Goal: Information Seeking & Learning: Learn about a topic

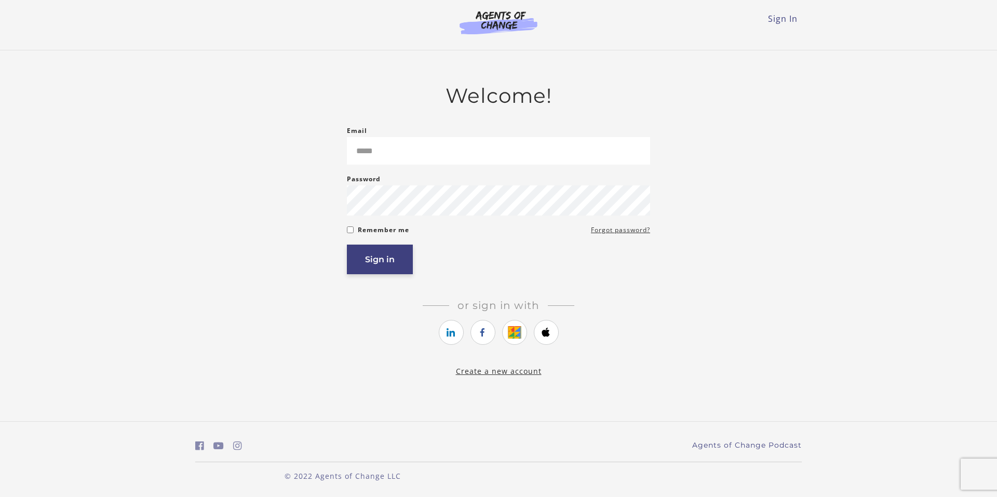
type input "**********"
click at [375, 265] on button "Sign in" at bounding box center [380, 260] width 66 height 30
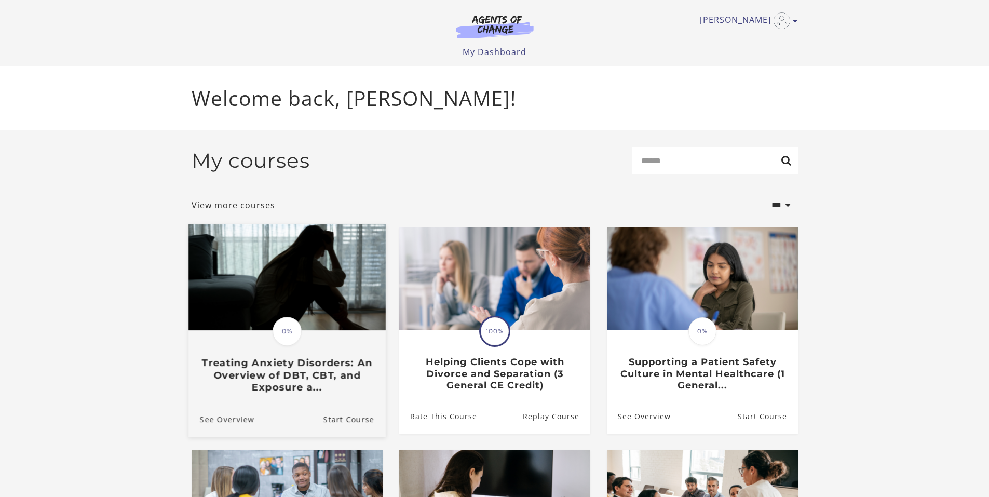
click at [290, 303] on img at bounding box center [286, 277] width 197 height 106
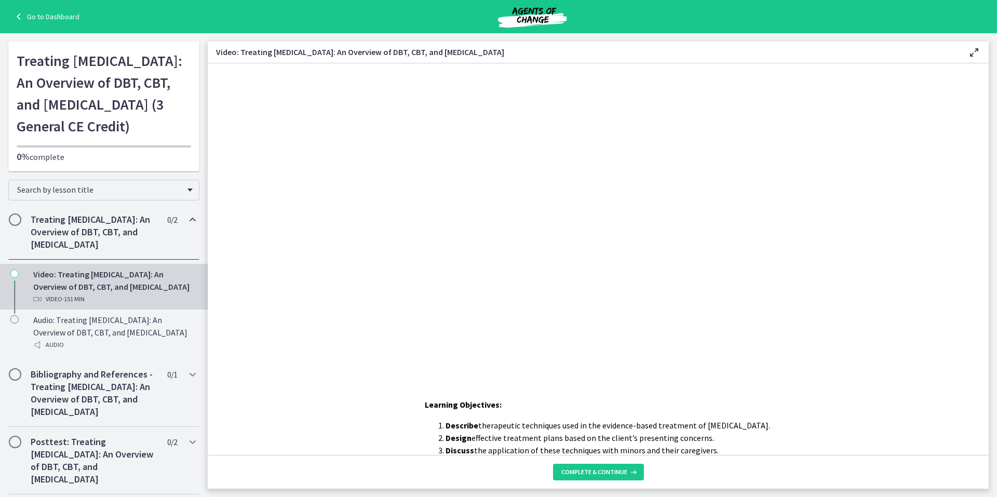
scroll to position [52, 0]
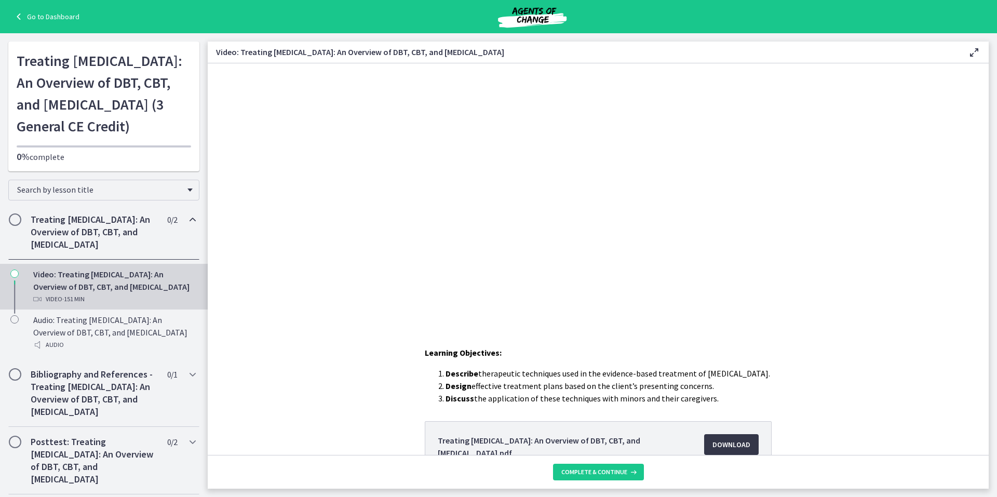
click at [725, 442] on span "Download Opens in a new window" at bounding box center [731, 444] width 38 height 12
click at [585, 469] on span "Complete & continue" at bounding box center [594, 472] width 66 height 8
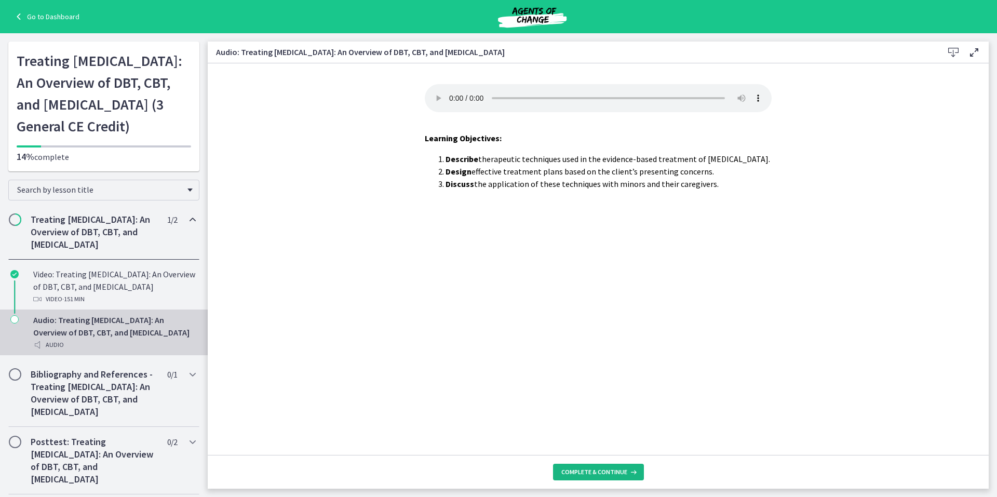
click at [598, 473] on span "Complete & continue" at bounding box center [594, 472] width 66 height 8
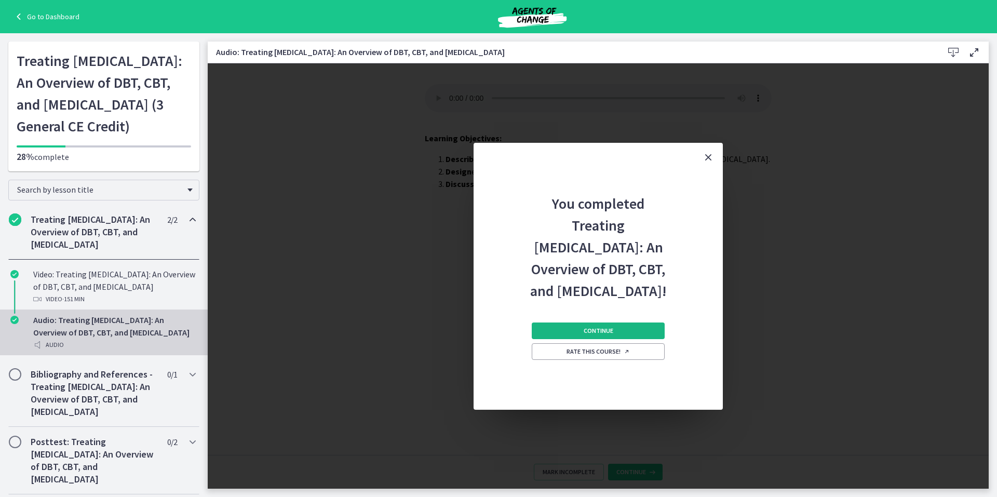
click at [589, 336] on button "Continue" at bounding box center [598, 330] width 133 height 17
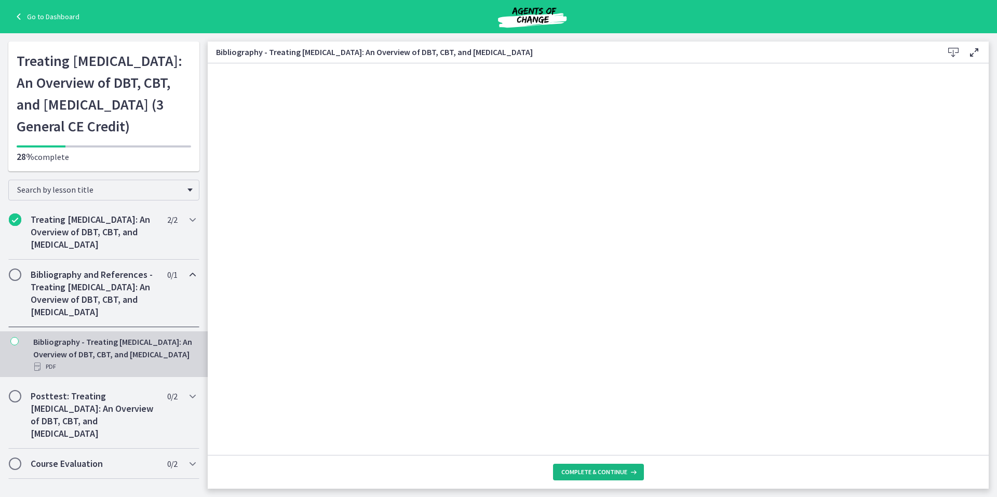
click at [589, 469] on span "Complete & continue" at bounding box center [594, 472] width 66 height 8
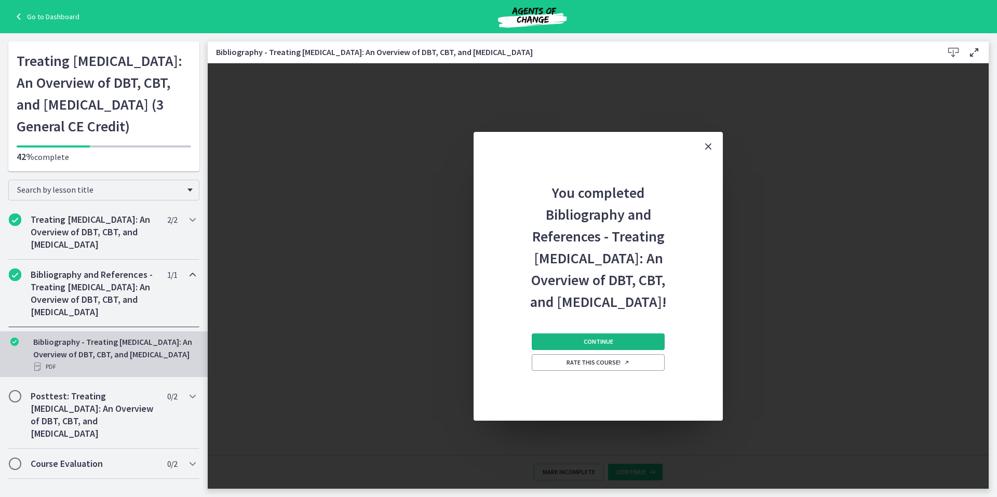
click at [585, 346] on span "Continue" at bounding box center [599, 342] width 30 height 8
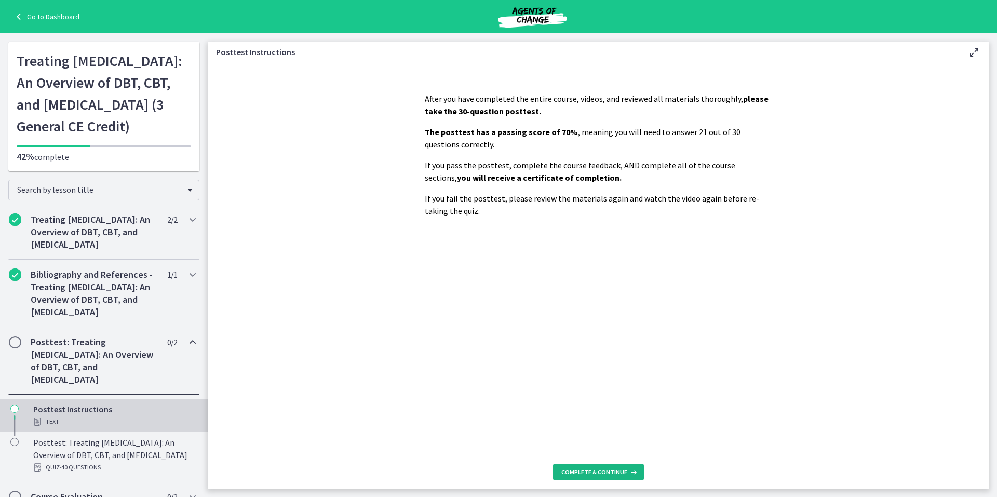
click at [597, 470] on span "Complete & continue" at bounding box center [594, 472] width 66 height 8
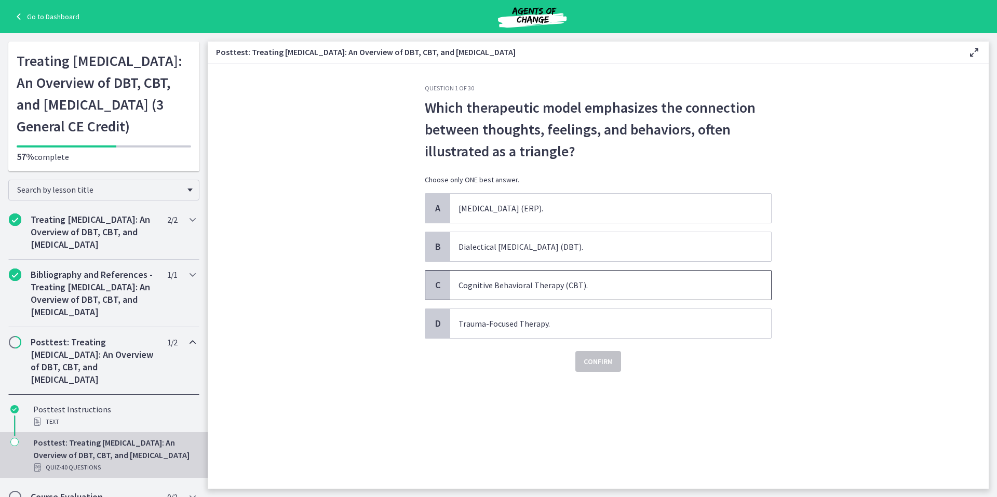
click at [435, 283] on span "C" at bounding box center [437, 285] width 12 height 12
click at [600, 361] on span "Confirm" at bounding box center [598, 361] width 29 height 12
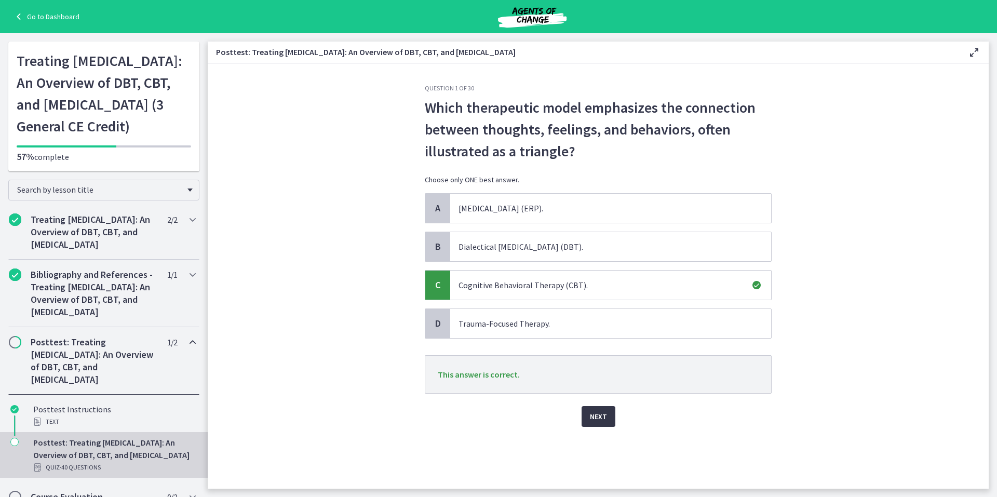
click at [602, 417] on span "Next" at bounding box center [598, 416] width 17 height 12
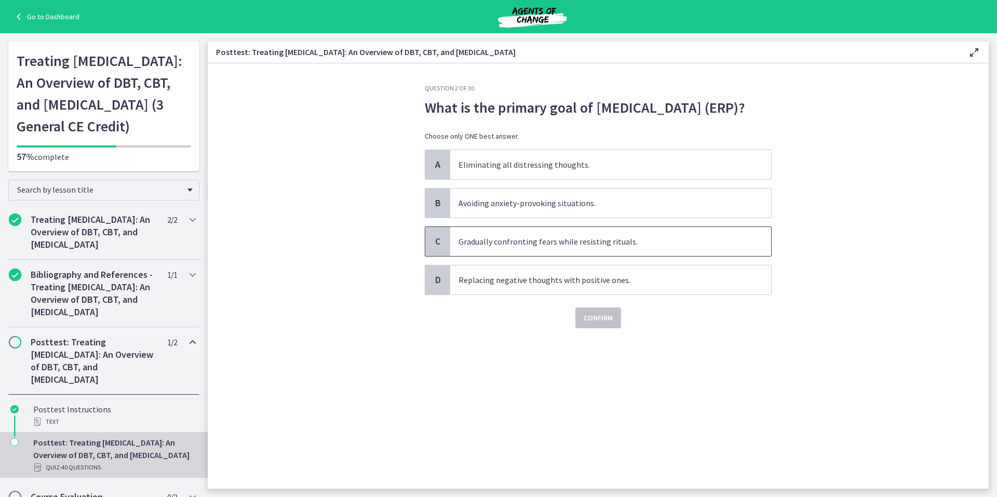
click at [437, 248] on span "C" at bounding box center [437, 241] width 12 height 12
click at [600, 324] on span "Confirm" at bounding box center [598, 318] width 29 height 12
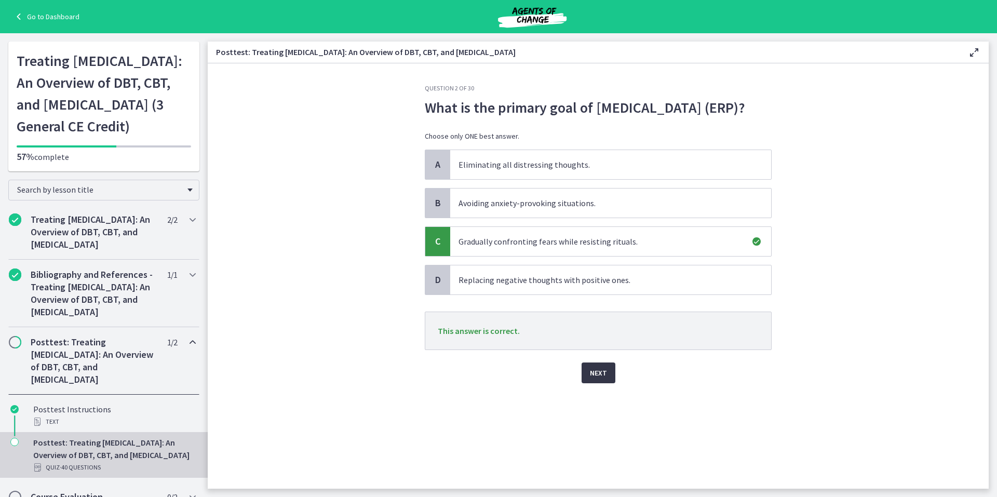
click at [601, 379] on span "Next" at bounding box center [598, 373] width 17 height 12
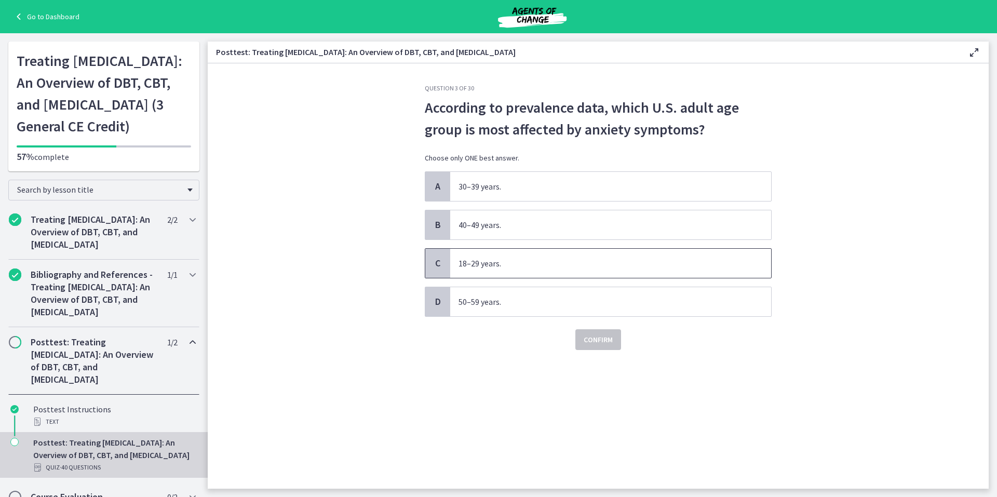
click at [432, 261] on span "C" at bounding box center [437, 263] width 12 height 12
click at [595, 336] on span "Confirm" at bounding box center [598, 339] width 29 height 12
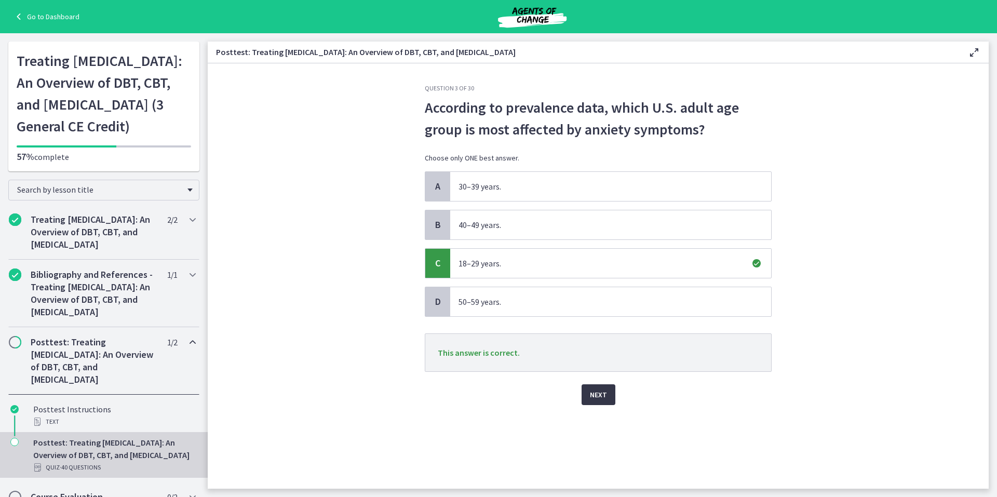
click at [599, 392] on span "Next" at bounding box center [598, 394] width 17 height 12
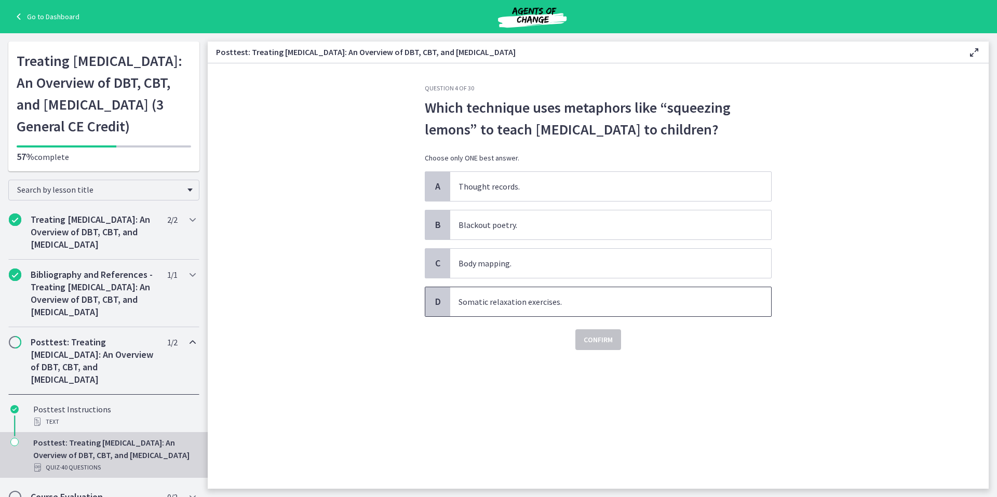
click at [438, 308] on span "D" at bounding box center [437, 301] width 12 height 12
click at [604, 346] on span "Confirm" at bounding box center [598, 339] width 29 height 12
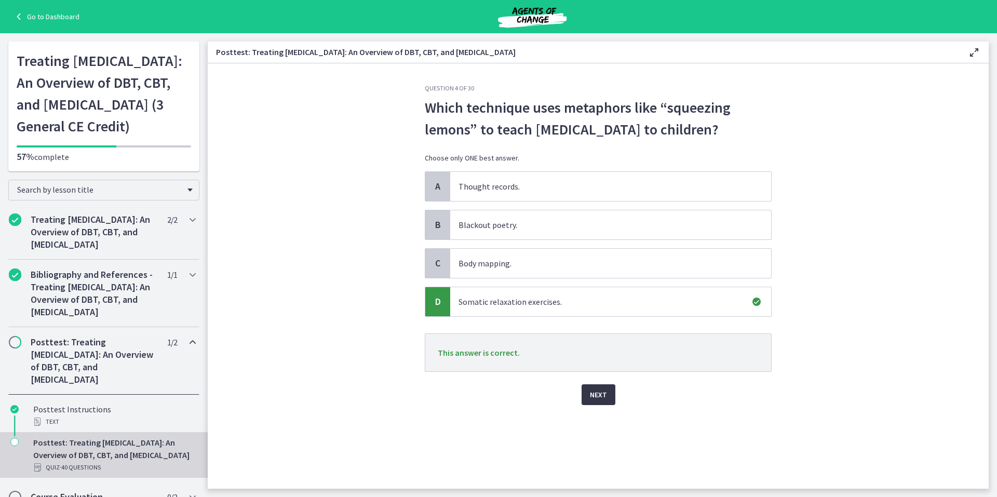
click at [598, 401] on span "Next" at bounding box center [598, 394] width 17 height 12
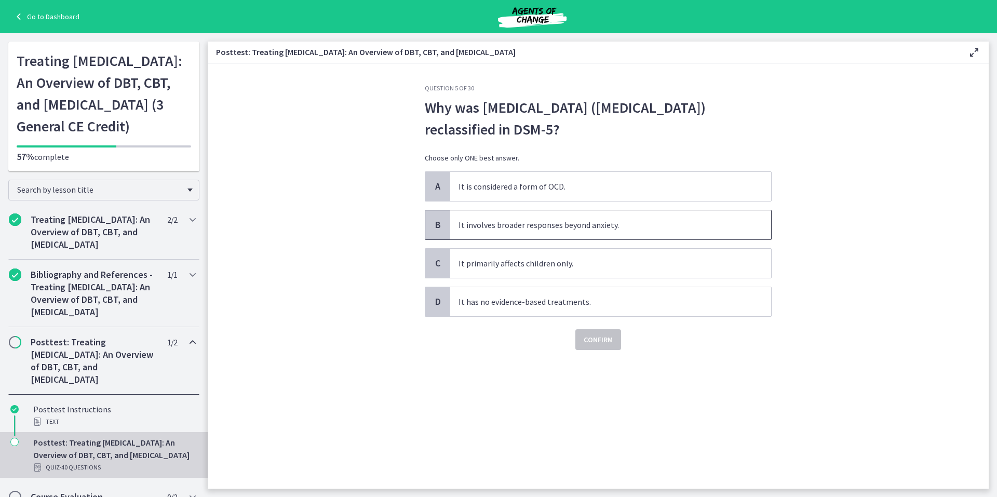
click at [434, 223] on span "B" at bounding box center [437, 225] width 12 height 12
click at [595, 340] on span "Confirm" at bounding box center [598, 339] width 29 height 12
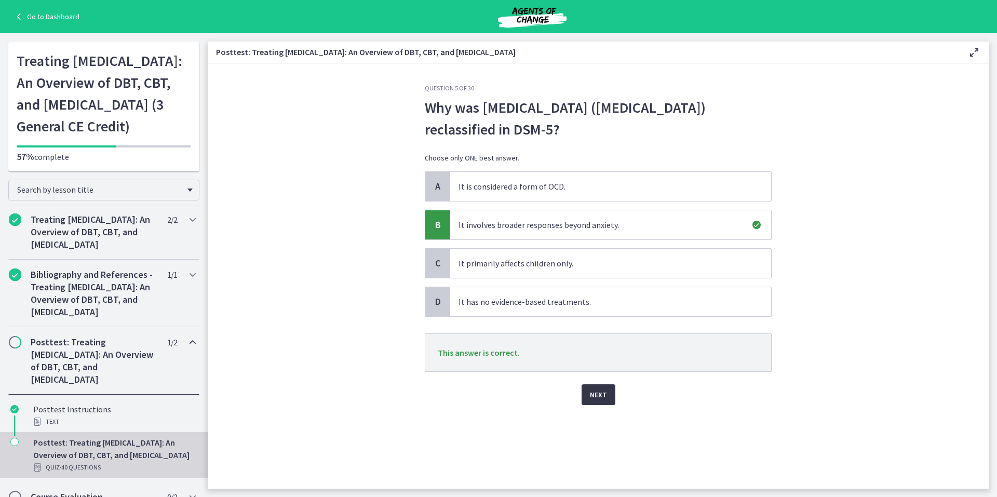
click at [595, 396] on span "Next" at bounding box center [598, 394] width 17 height 12
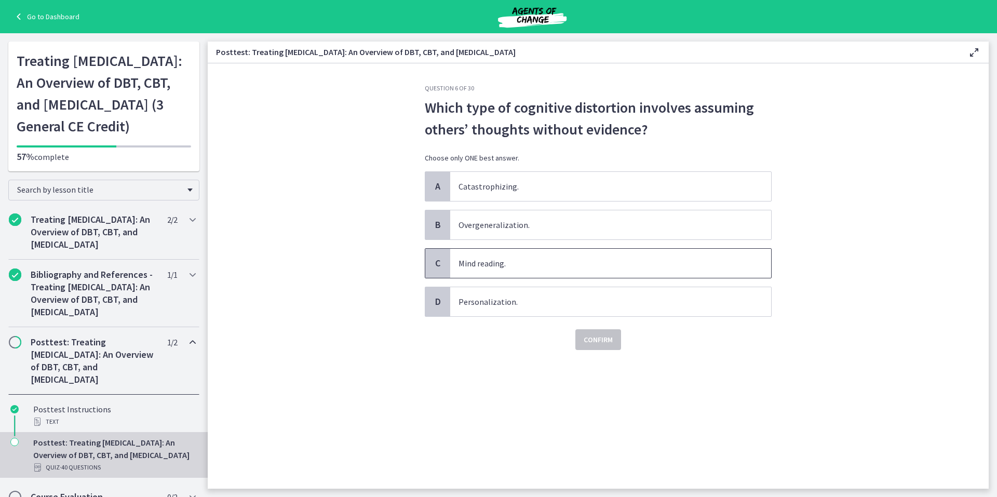
click at [434, 261] on span "C" at bounding box center [437, 263] width 12 height 12
click at [592, 338] on span "Confirm" at bounding box center [598, 339] width 29 height 12
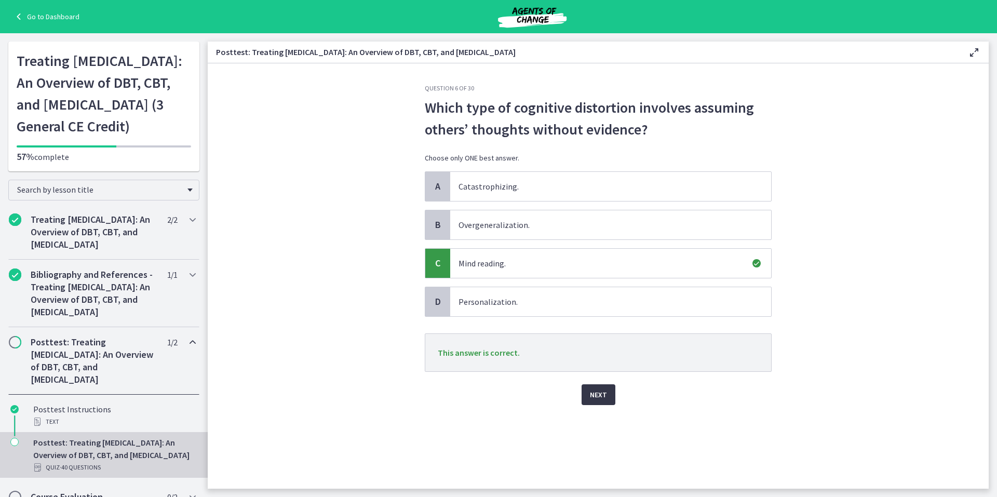
click at [595, 393] on span "Next" at bounding box center [598, 394] width 17 height 12
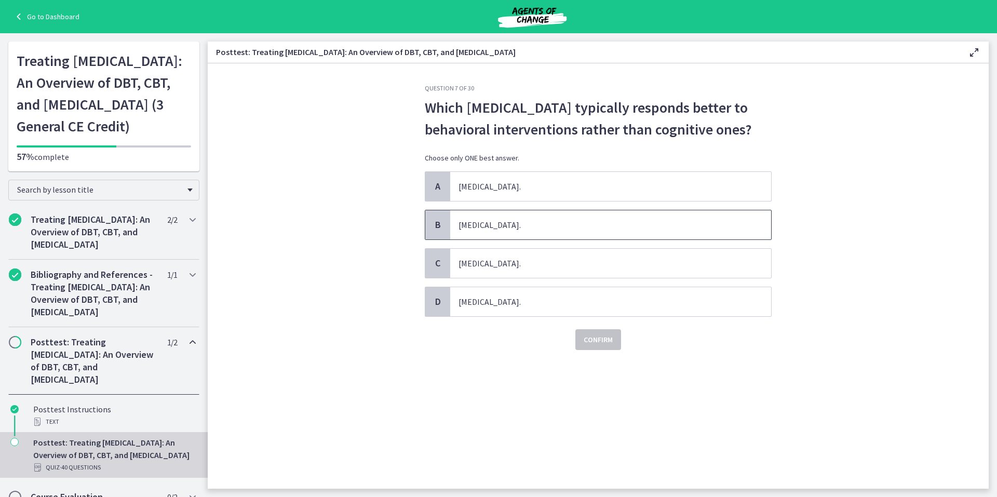
click at [433, 222] on span "B" at bounding box center [437, 225] width 12 height 12
click at [604, 342] on span "Confirm" at bounding box center [598, 339] width 29 height 12
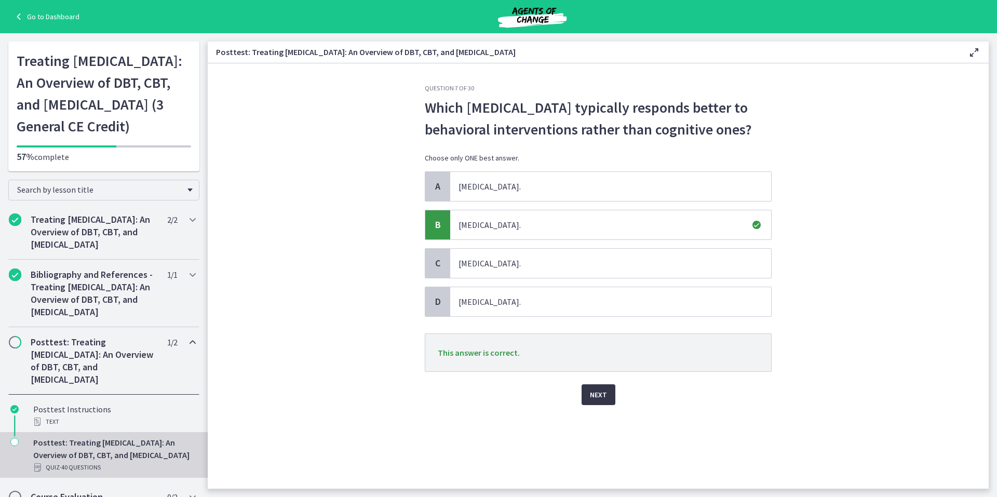
click at [593, 393] on span "Next" at bounding box center [598, 394] width 17 height 12
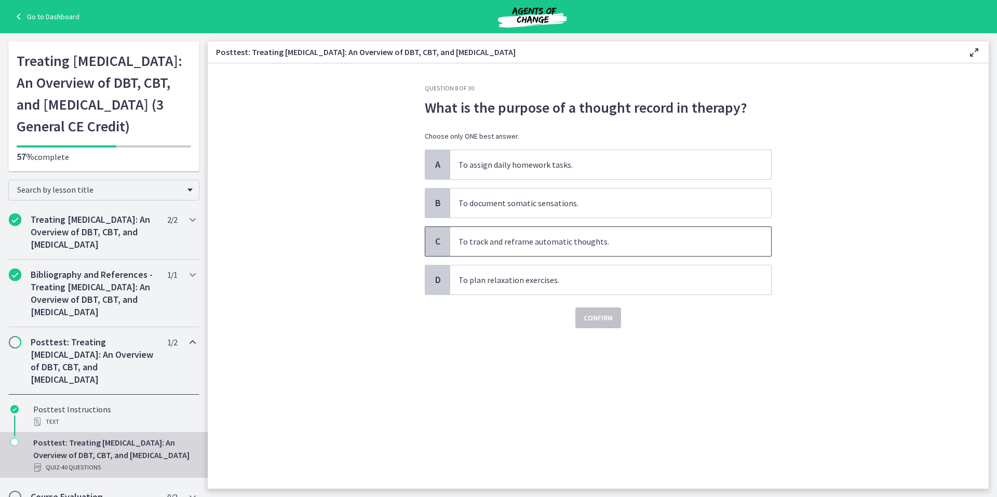
click at [438, 237] on span "C" at bounding box center [437, 241] width 12 height 12
click at [592, 317] on span "Confirm" at bounding box center [598, 318] width 29 height 12
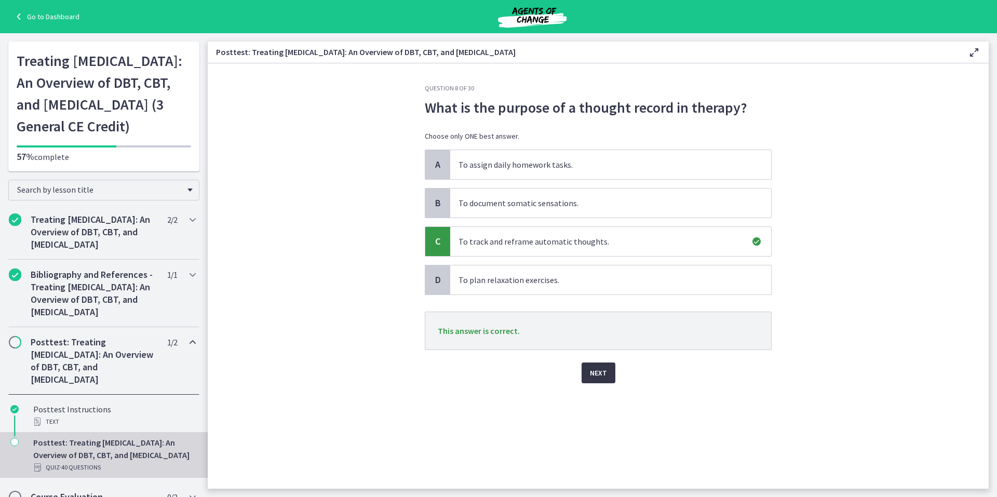
click at [598, 373] on span "Next" at bounding box center [598, 373] width 17 height 12
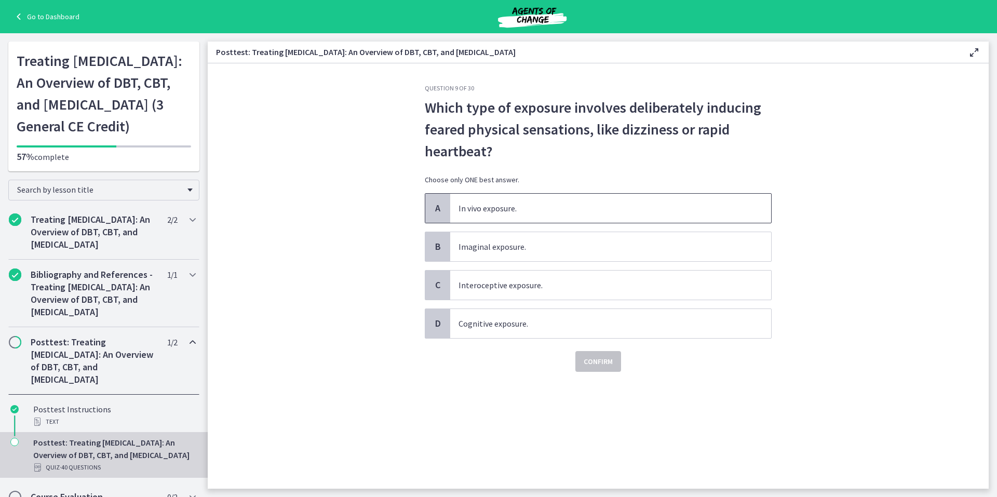
click at [438, 209] on span "A" at bounding box center [437, 208] width 12 height 12
click at [599, 360] on span "Confirm" at bounding box center [598, 361] width 29 height 12
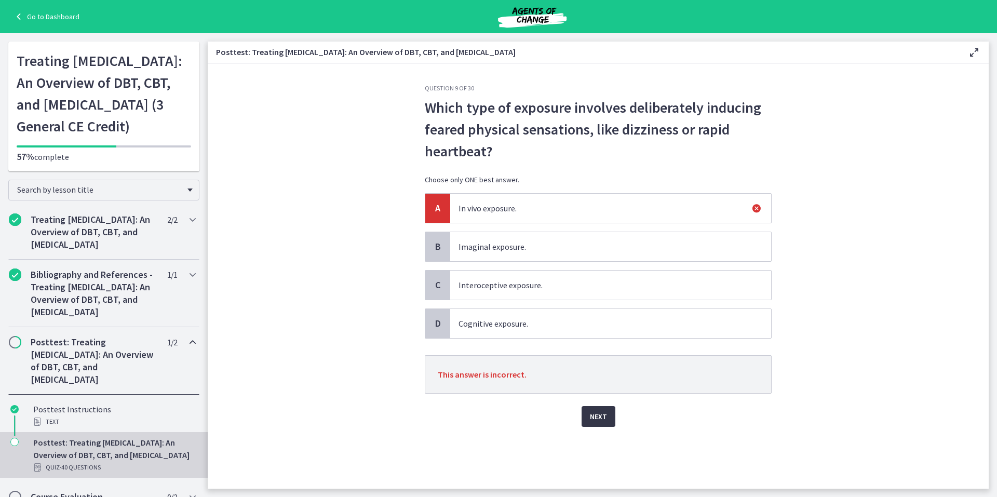
click at [595, 416] on span "Next" at bounding box center [598, 416] width 17 height 12
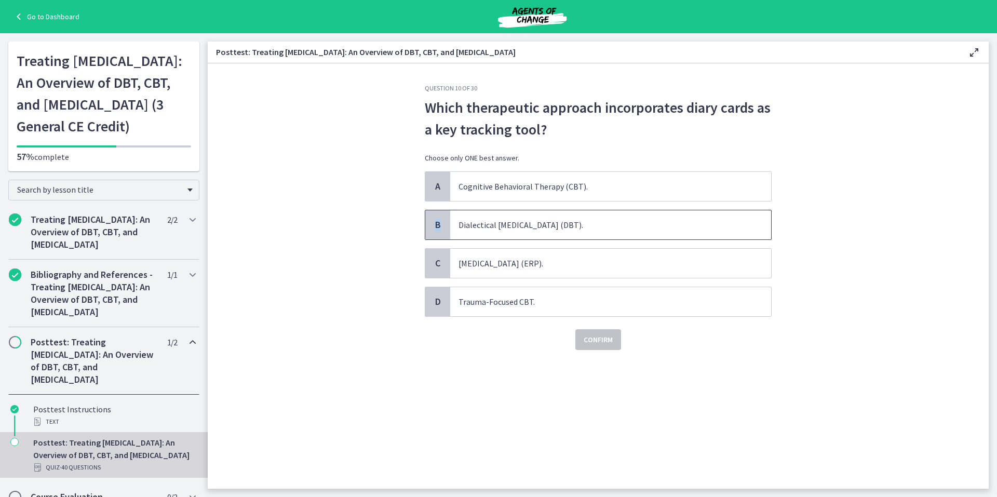
click at [438, 225] on span "B" at bounding box center [437, 225] width 12 height 12
click at [598, 338] on span "Confirm" at bounding box center [598, 339] width 29 height 12
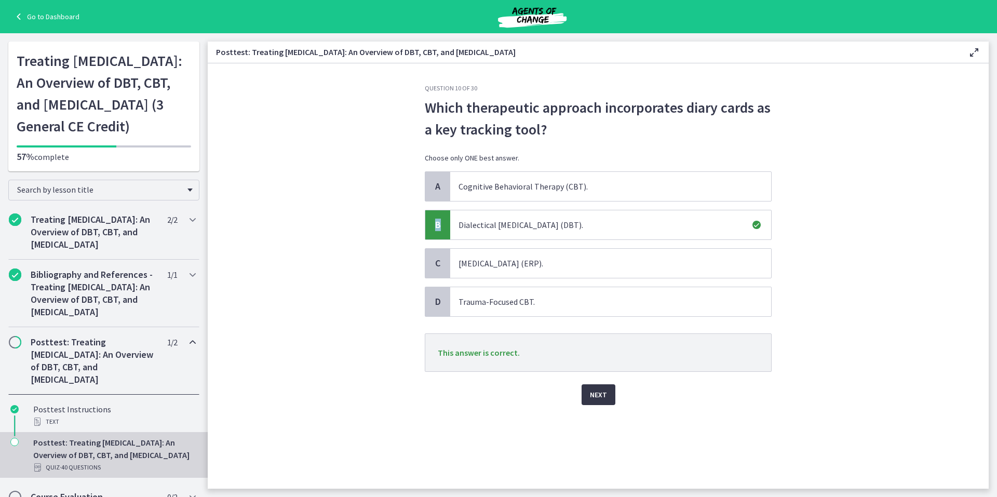
click at [594, 393] on span "Next" at bounding box center [598, 394] width 17 height 12
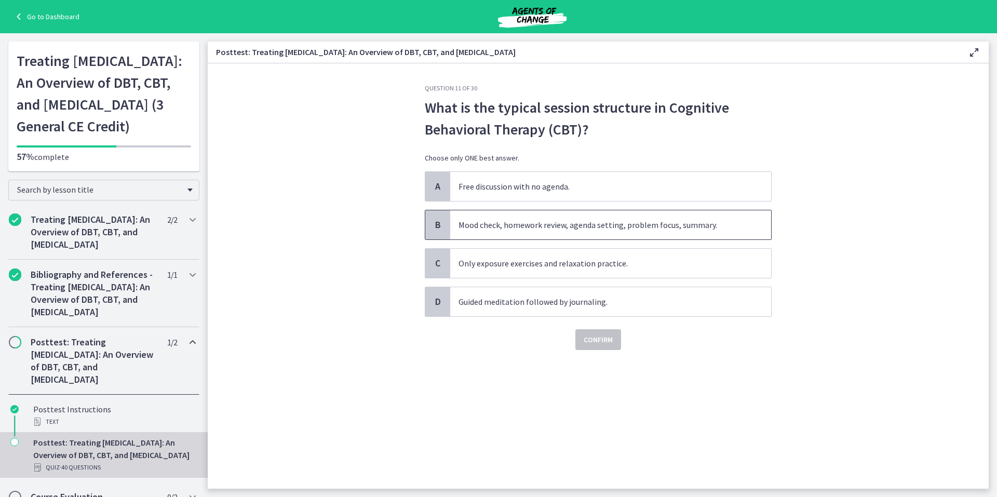
click at [436, 224] on span "B" at bounding box center [437, 225] width 12 height 12
click at [596, 337] on span "Confirm" at bounding box center [598, 339] width 29 height 12
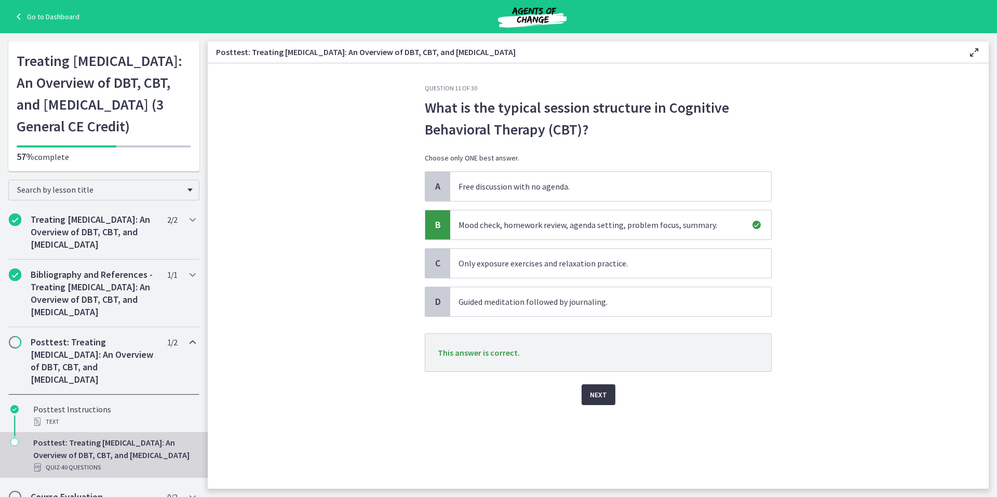
click at [595, 392] on span "Next" at bounding box center [598, 394] width 17 height 12
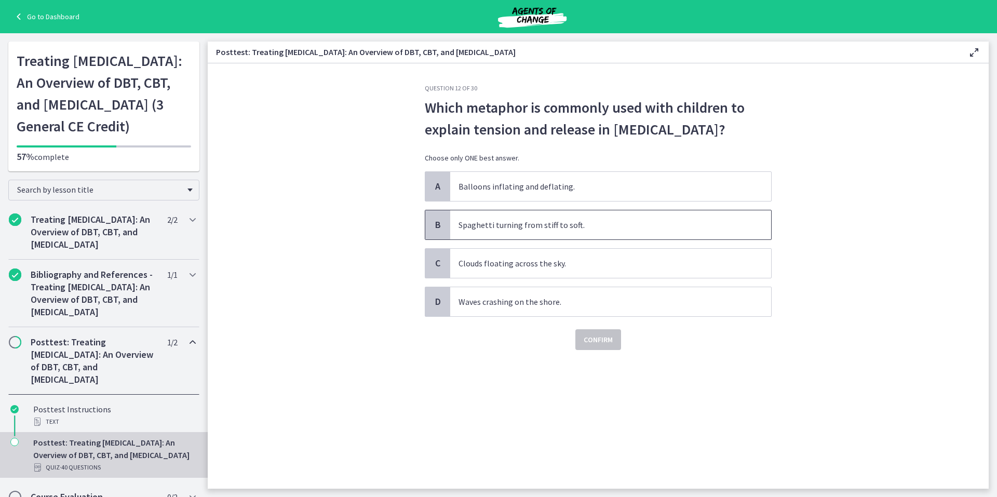
click at [433, 231] on span "B" at bounding box center [437, 225] width 12 height 12
click at [597, 346] on span "Confirm" at bounding box center [598, 339] width 29 height 12
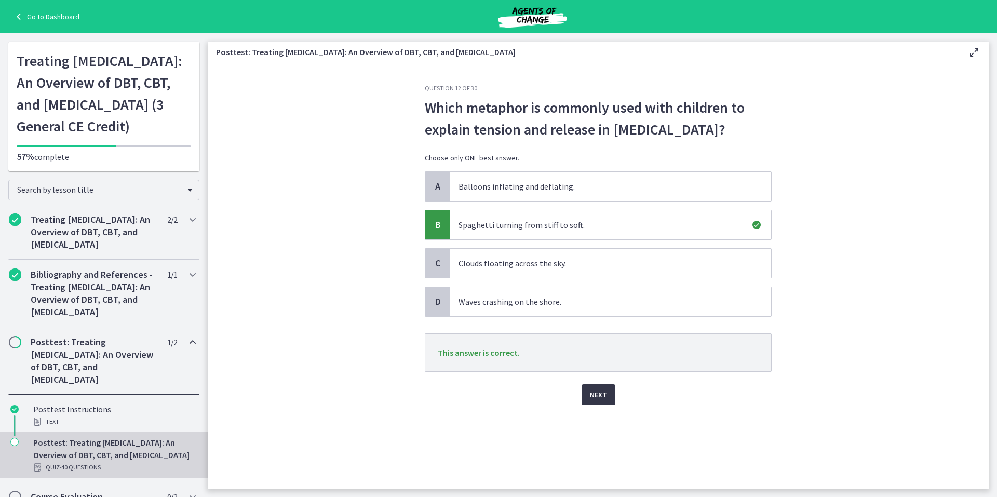
click at [589, 405] on button "Next" at bounding box center [599, 394] width 34 height 21
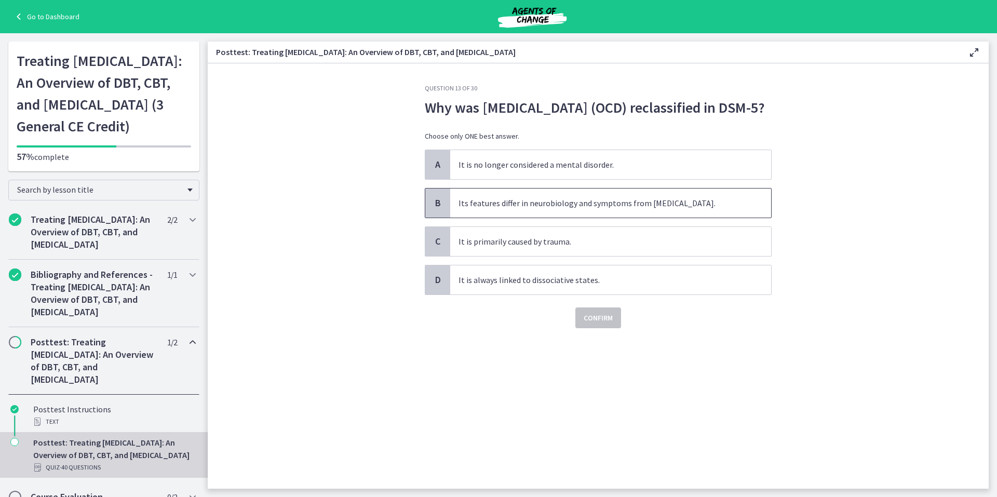
click at [434, 209] on span "B" at bounding box center [437, 203] width 12 height 12
click at [606, 324] on span "Confirm" at bounding box center [598, 318] width 29 height 12
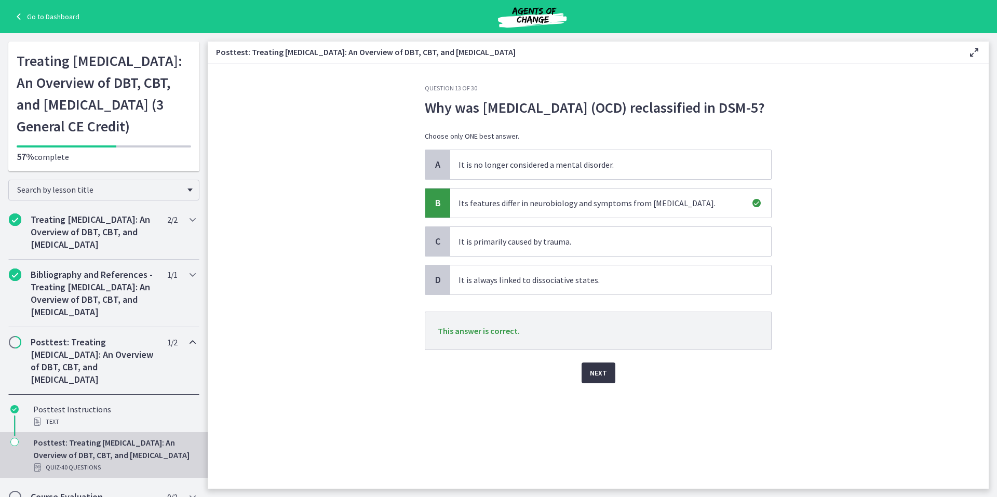
click at [596, 379] on span "Next" at bounding box center [598, 373] width 17 height 12
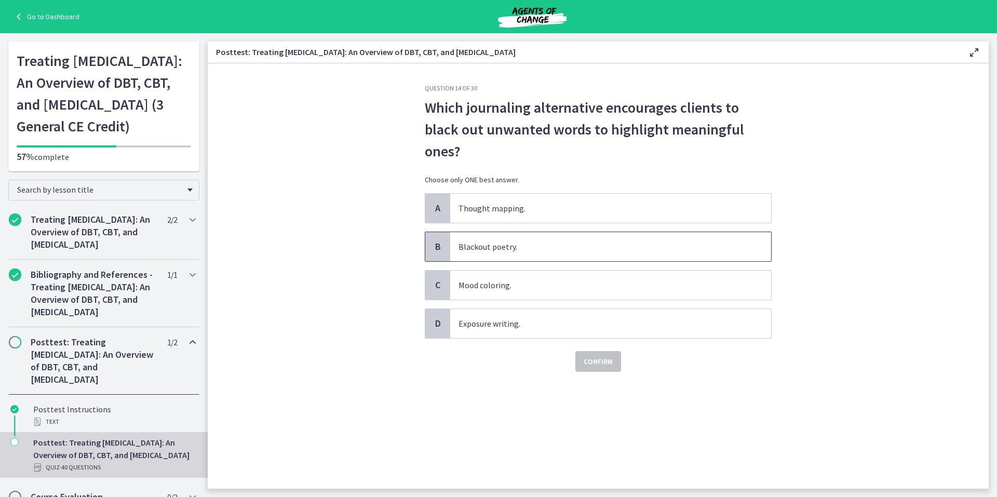
click at [438, 243] on span "B" at bounding box center [437, 246] width 12 height 12
click at [599, 361] on span "Confirm" at bounding box center [598, 361] width 29 height 12
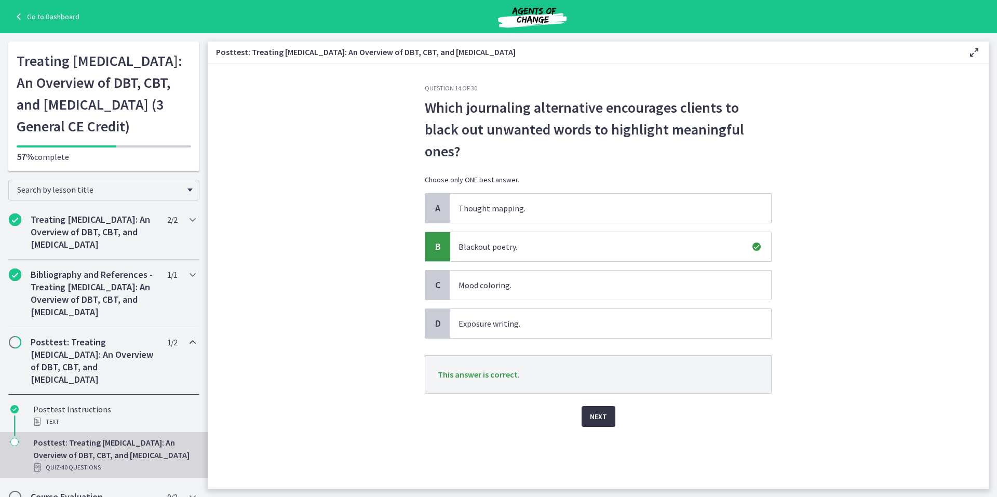
click at [598, 414] on span "Next" at bounding box center [598, 416] width 17 height 12
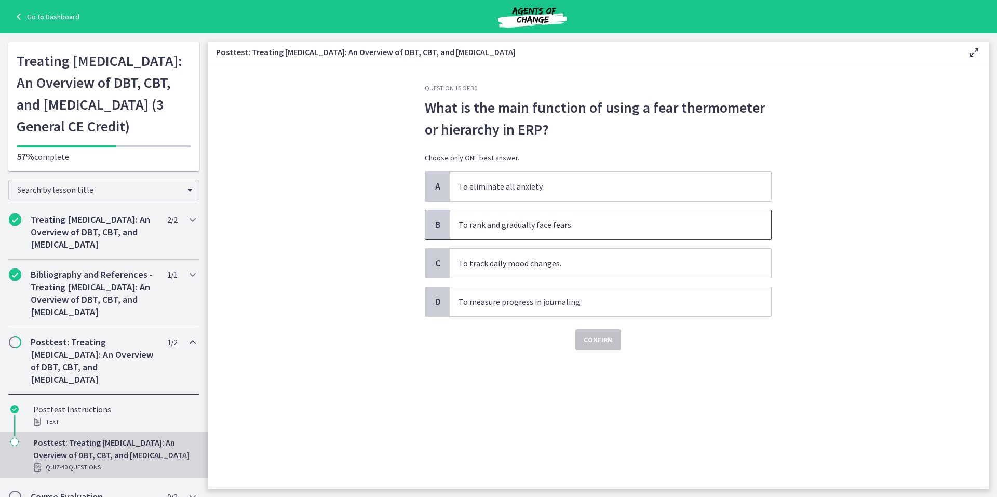
click at [441, 225] on span "B" at bounding box center [437, 225] width 12 height 12
click at [588, 336] on span "Confirm" at bounding box center [598, 339] width 29 height 12
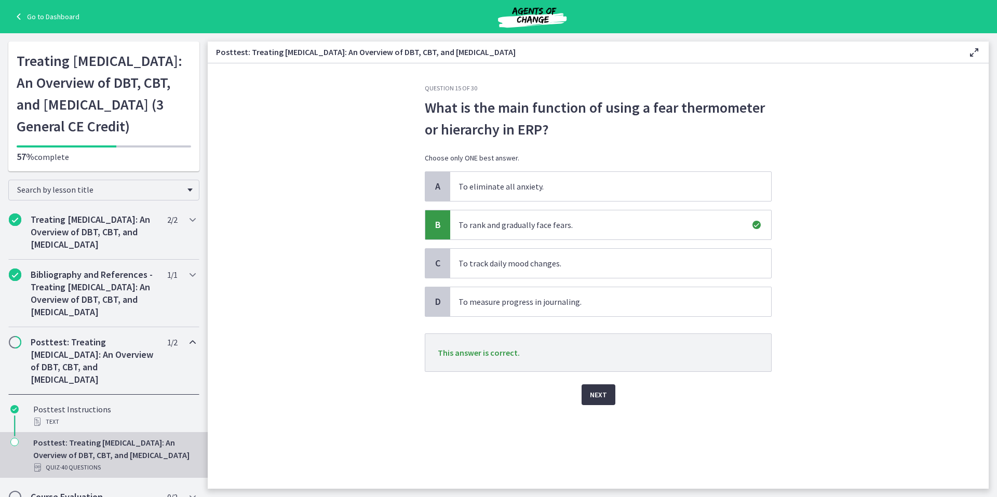
click at [596, 394] on span "Next" at bounding box center [598, 394] width 17 height 12
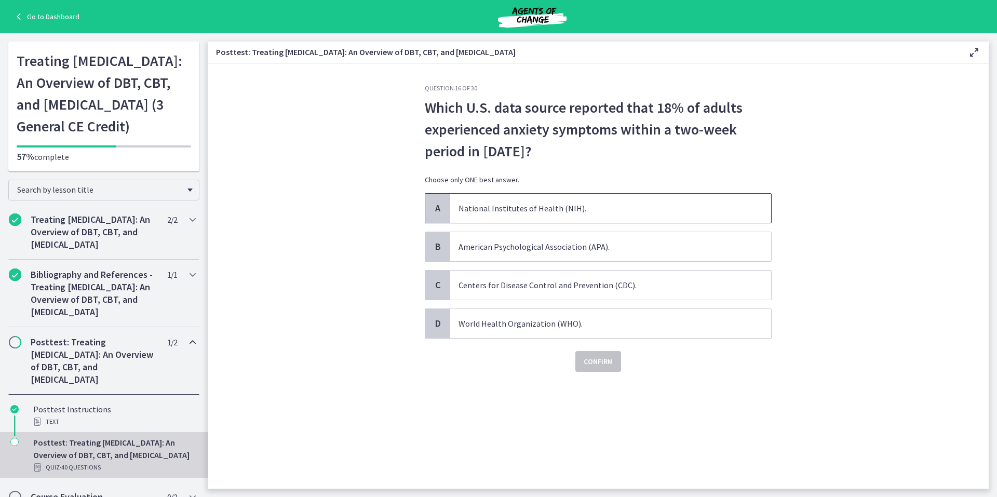
click at [438, 203] on span "A" at bounding box center [437, 208] width 12 height 12
click at [591, 358] on span "Confirm" at bounding box center [598, 361] width 29 height 12
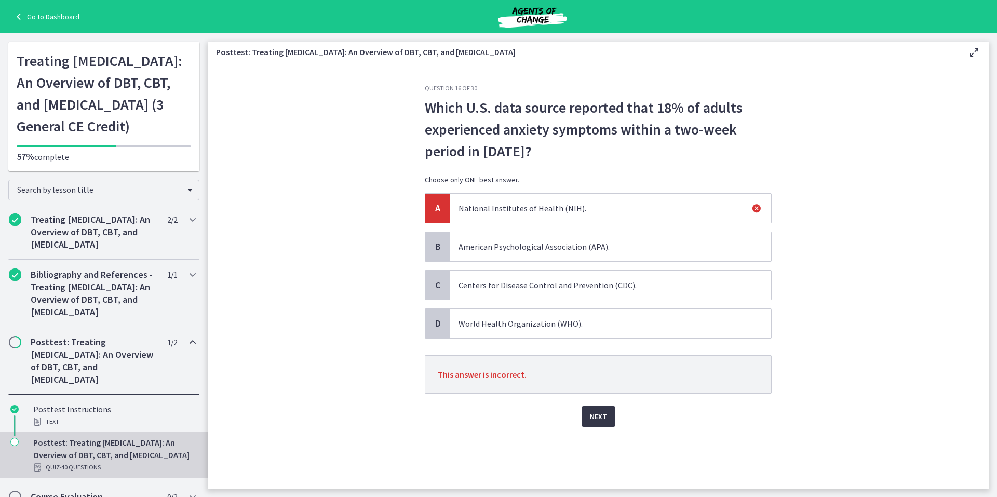
click at [597, 415] on span "Next" at bounding box center [598, 416] width 17 height 12
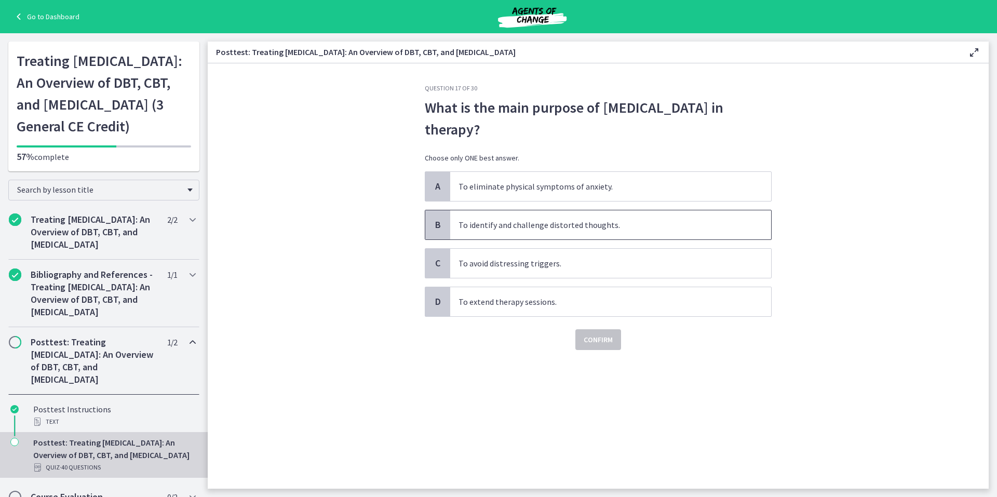
click at [435, 223] on span "B" at bounding box center [437, 225] width 12 height 12
click at [597, 340] on span "Confirm" at bounding box center [598, 339] width 29 height 12
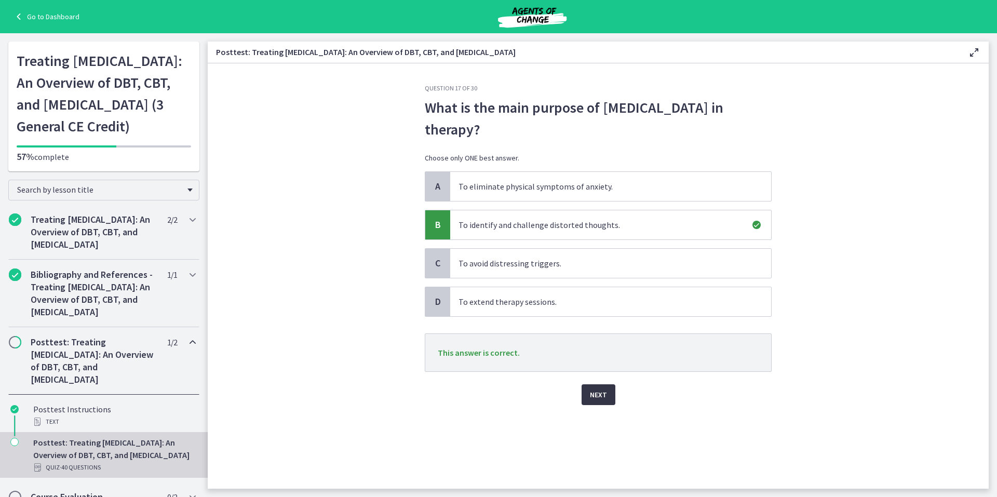
click at [595, 394] on span "Next" at bounding box center [598, 394] width 17 height 12
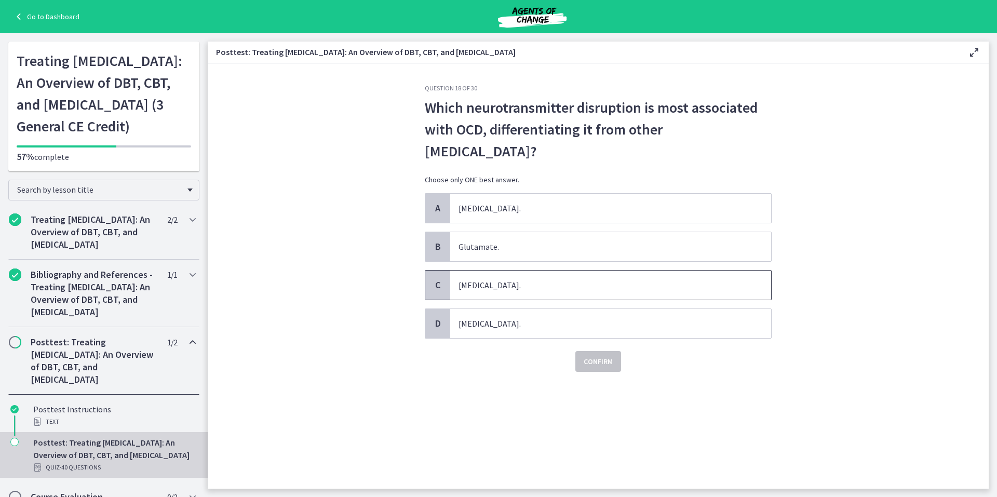
click at [438, 285] on span "C" at bounding box center [437, 285] width 12 height 12
click at [605, 361] on span "Confirm" at bounding box center [598, 361] width 29 height 12
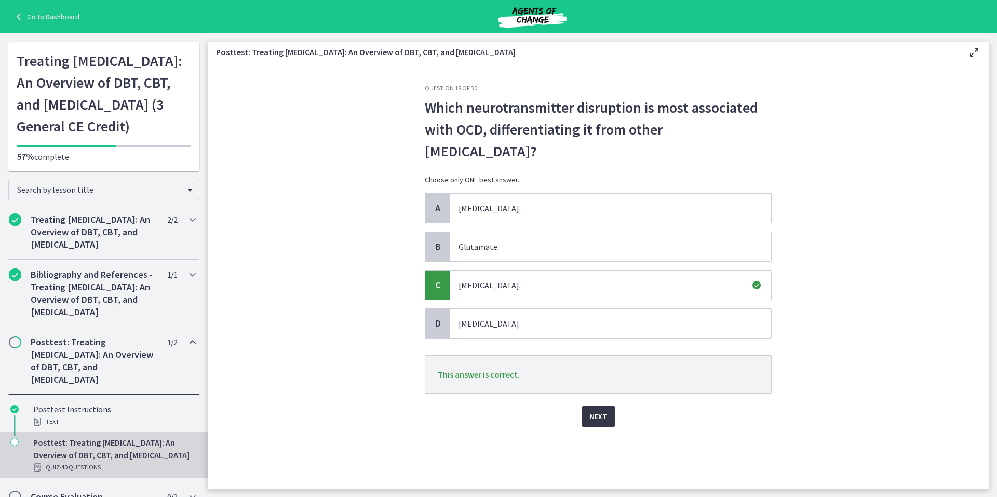
click at [595, 416] on span "Next" at bounding box center [598, 416] width 17 height 12
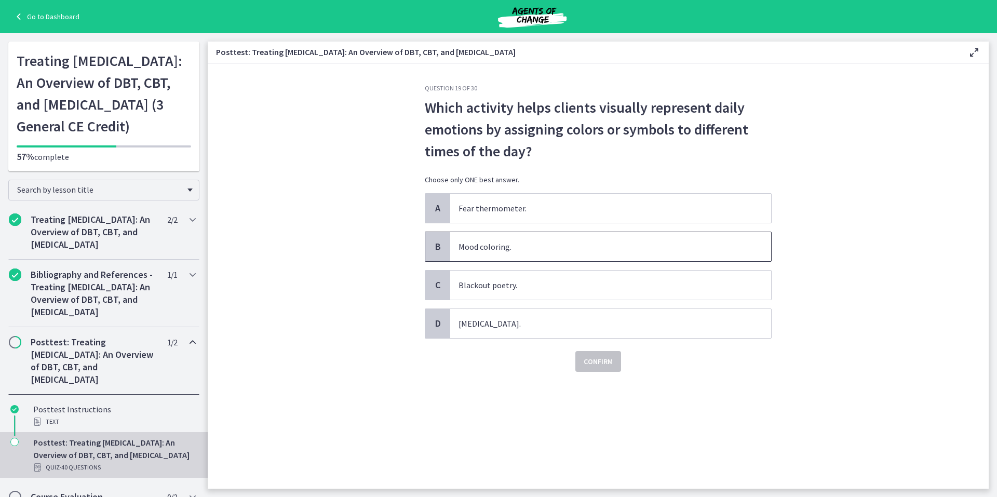
click at [435, 244] on span "B" at bounding box center [437, 246] width 12 height 12
click at [605, 362] on span "Confirm" at bounding box center [598, 361] width 29 height 12
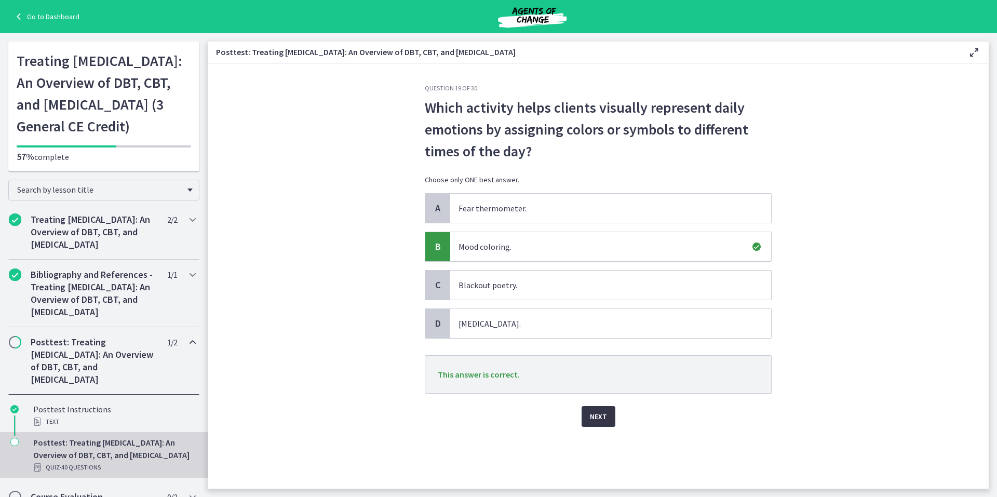
click at [597, 415] on span "Next" at bounding box center [598, 416] width 17 height 12
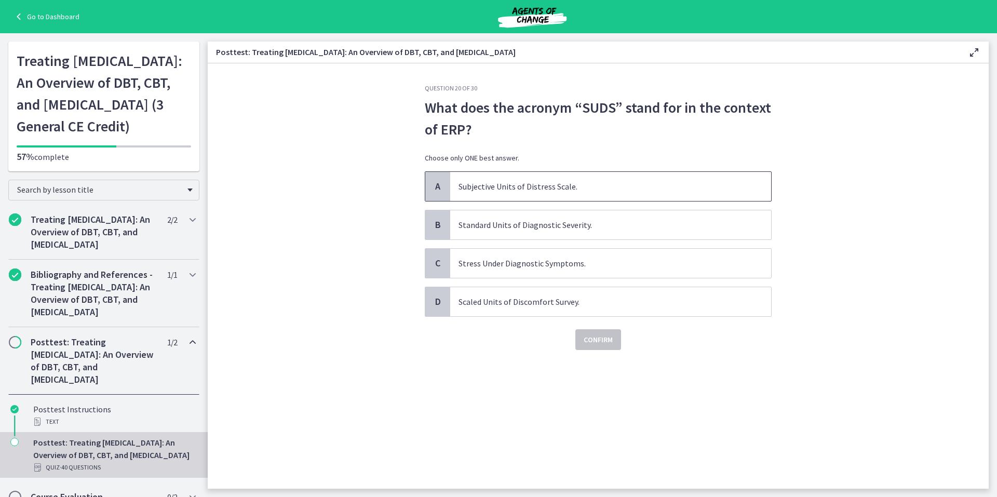
click at [439, 181] on span "A" at bounding box center [437, 186] width 12 height 12
click at [589, 341] on span "Confirm" at bounding box center [598, 339] width 29 height 12
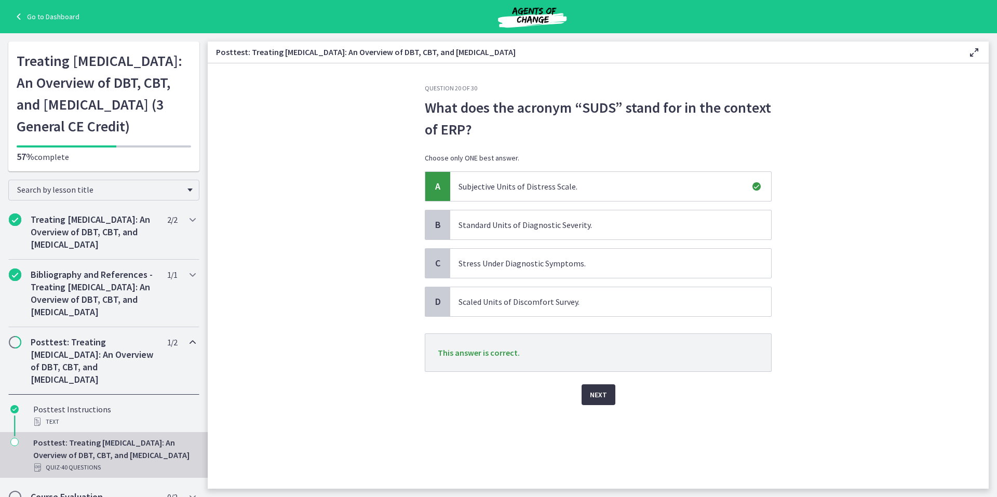
click at [598, 394] on span "Next" at bounding box center [598, 394] width 17 height 12
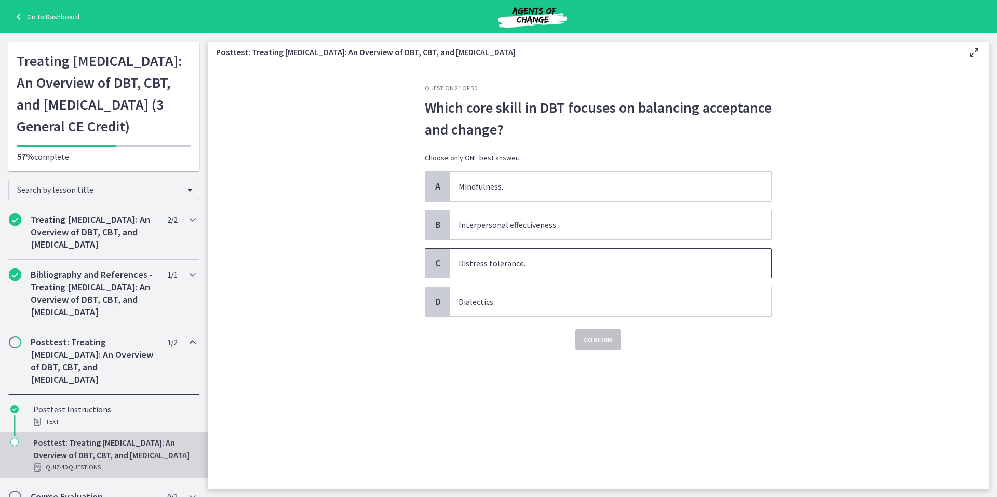
click at [433, 263] on span "C" at bounding box center [437, 263] width 12 height 12
click at [605, 341] on span "Confirm" at bounding box center [598, 339] width 29 height 12
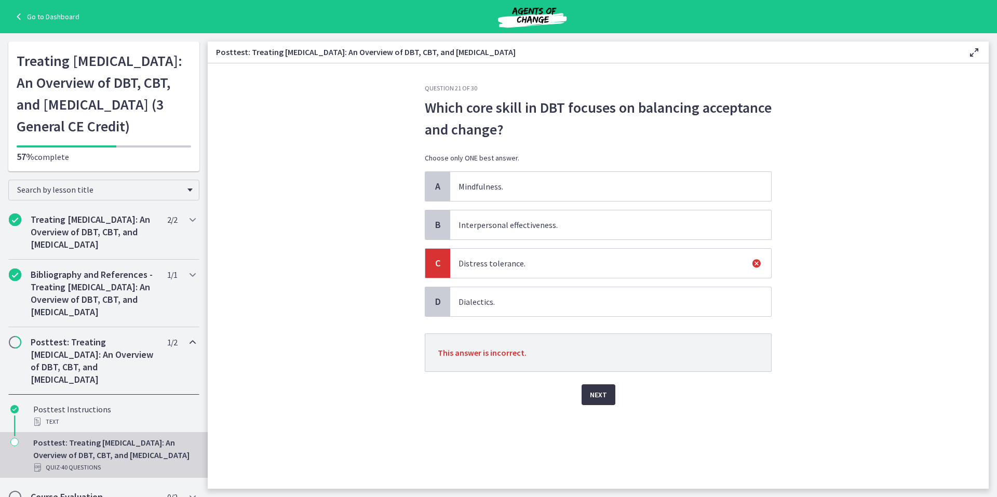
click at [596, 395] on span "Next" at bounding box center [598, 394] width 17 height 12
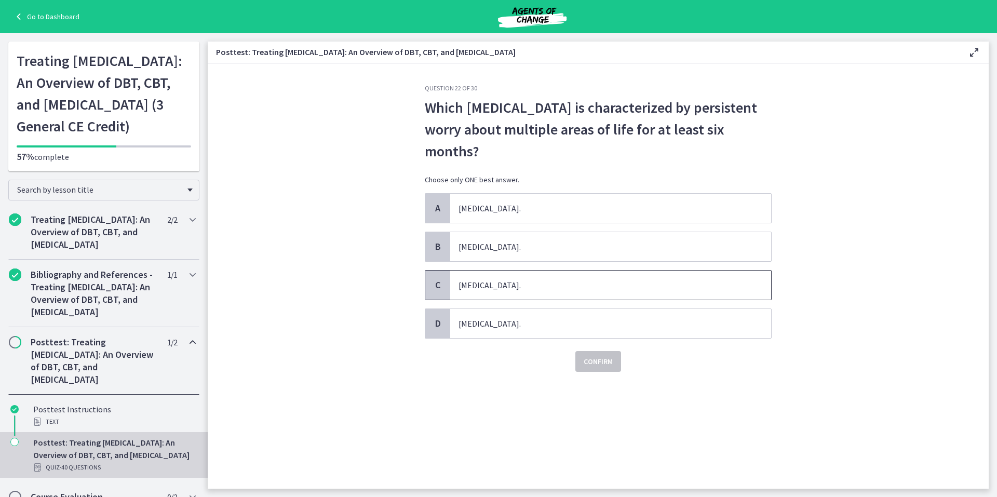
click at [434, 284] on span "C" at bounding box center [437, 285] width 12 height 12
click at [610, 358] on span "Confirm" at bounding box center [598, 361] width 29 height 12
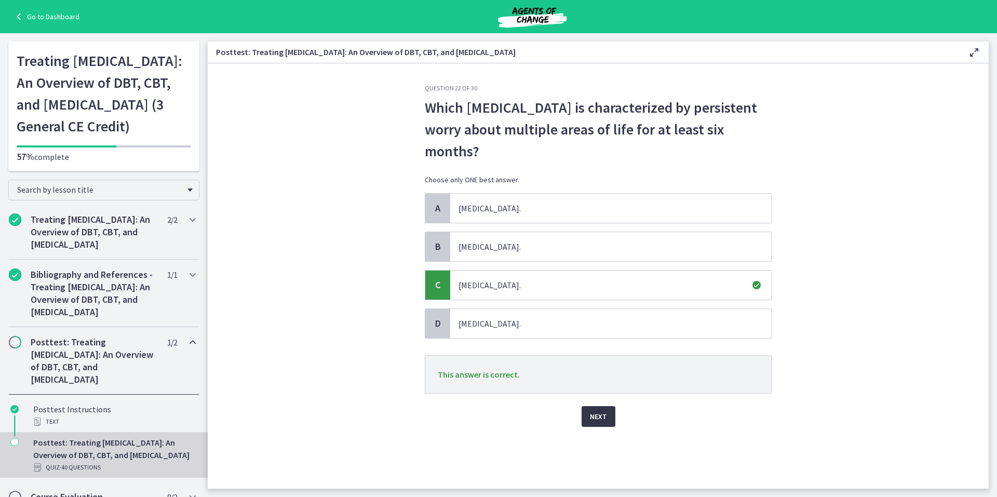
click at [596, 413] on span "Next" at bounding box center [598, 416] width 17 height 12
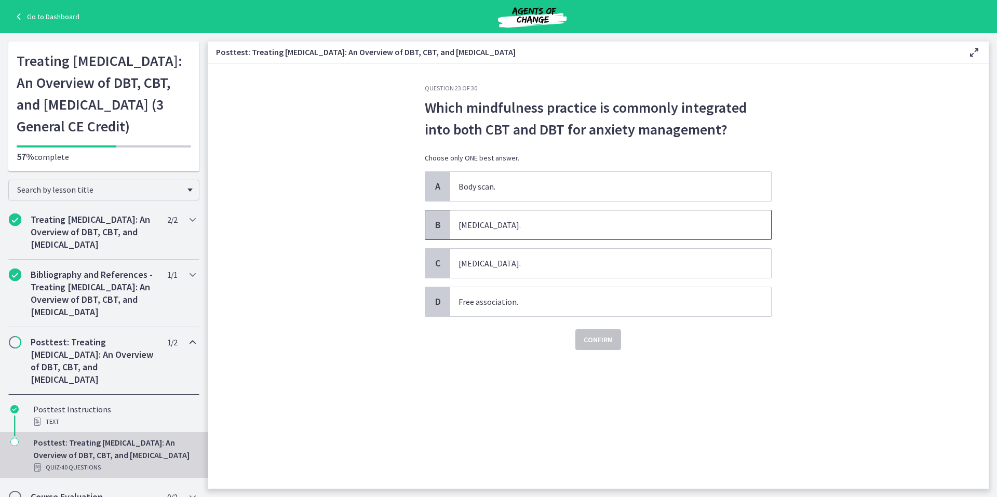
click at [437, 223] on span "B" at bounding box center [437, 225] width 12 height 12
click at [599, 341] on span "Confirm" at bounding box center [598, 339] width 29 height 12
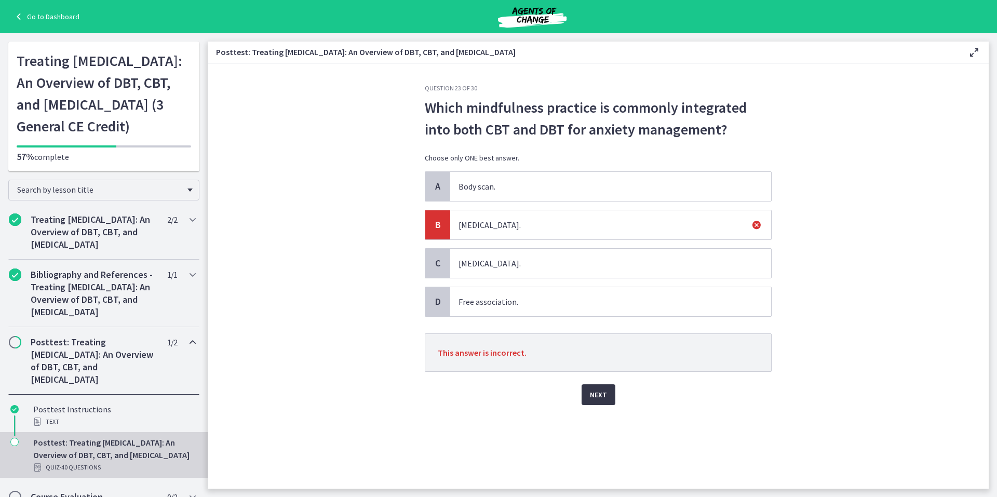
click at [592, 395] on span "Next" at bounding box center [598, 394] width 17 height 12
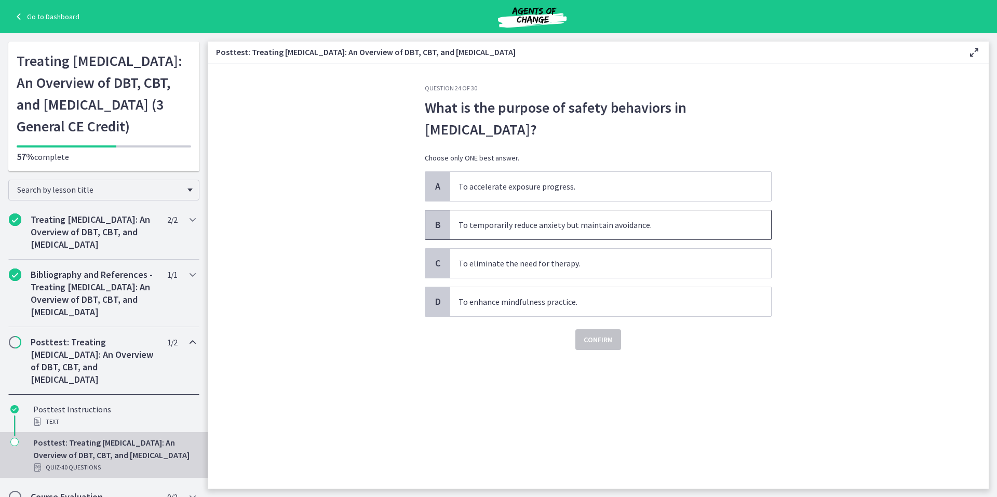
click at [441, 224] on span "B" at bounding box center [437, 225] width 12 height 12
click at [593, 341] on span "Confirm" at bounding box center [598, 339] width 29 height 12
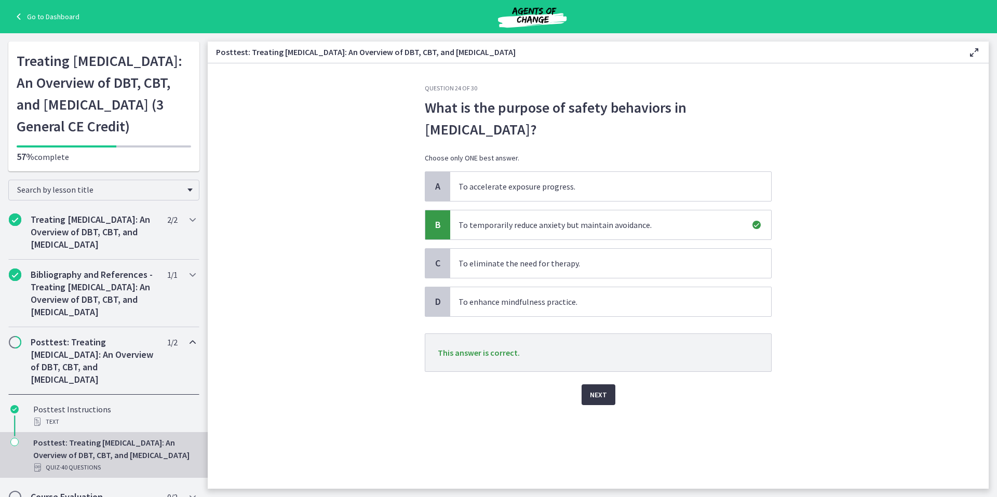
click at [596, 392] on span "Next" at bounding box center [598, 394] width 17 height 12
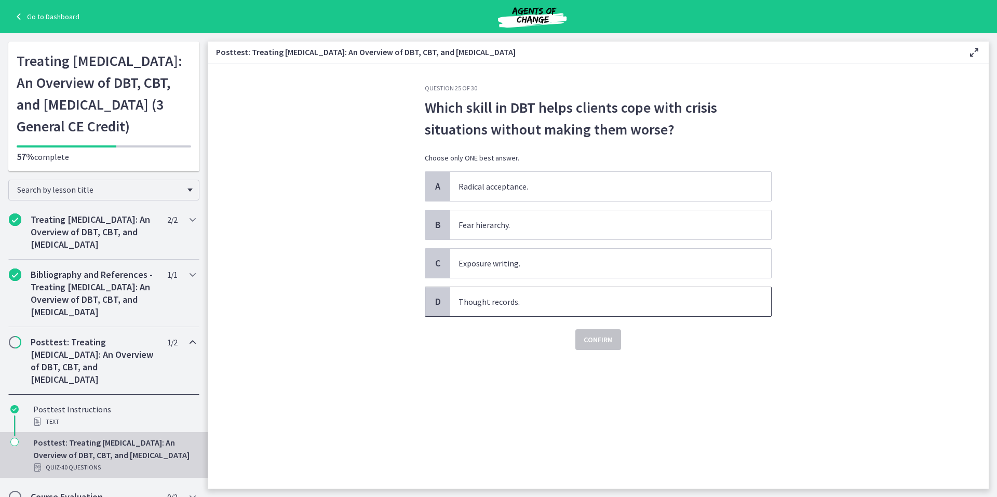
click at [438, 301] on span "D" at bounding box center [437, 301] width 12 height 12
click at [597, 339] on span "Confirm" at bounding box center [598, 339] width 29 height 12
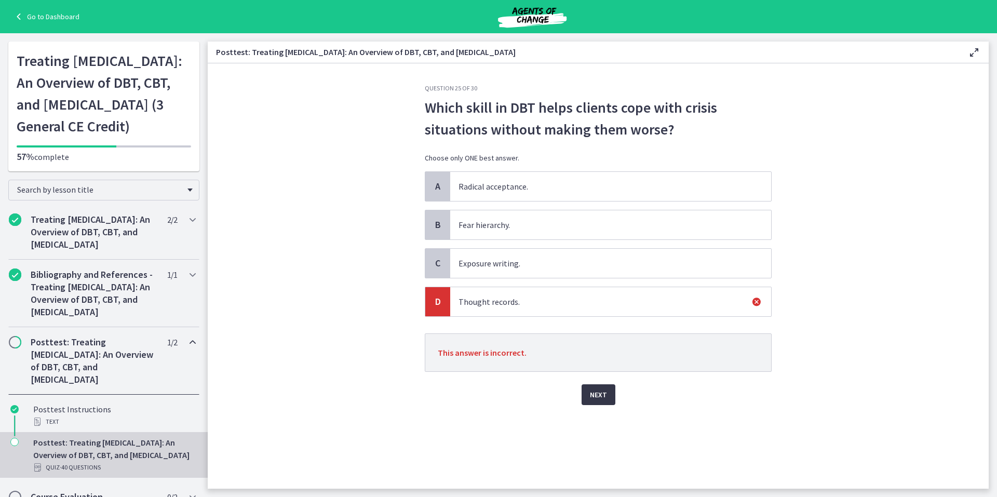
click at [596, 393] on span "Next" at bounding box center [598, 394] width 17 height 12
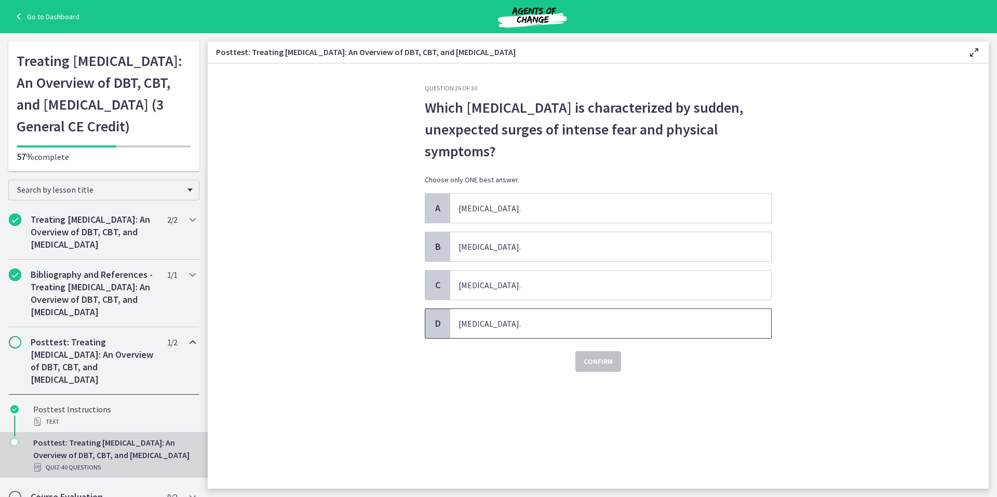
click at [438, 321] on span "D" at bounding box center [437, 323] width 12 height 12
click at [593, 358] on span "Confirm" at bounding box center [598, 361] width 29 height 12
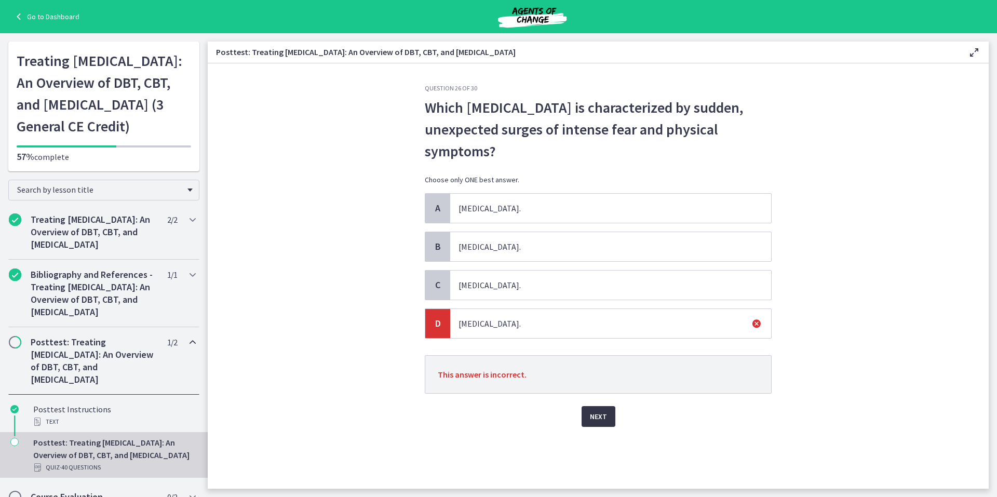
click at [603, 415] on span "Next" at bounding box center [598, 416] width 17 height 12
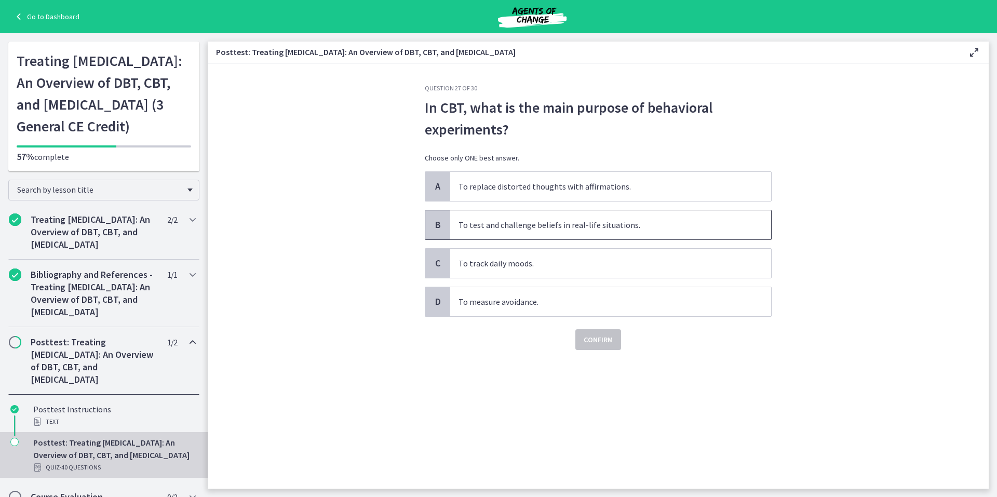
click at [436, 222] on span "B" at bounding box center [437, 225] width 12 height 12
click at [599, 340] on span "Confirm" at bounding box center [598, 339] width 29 height 12
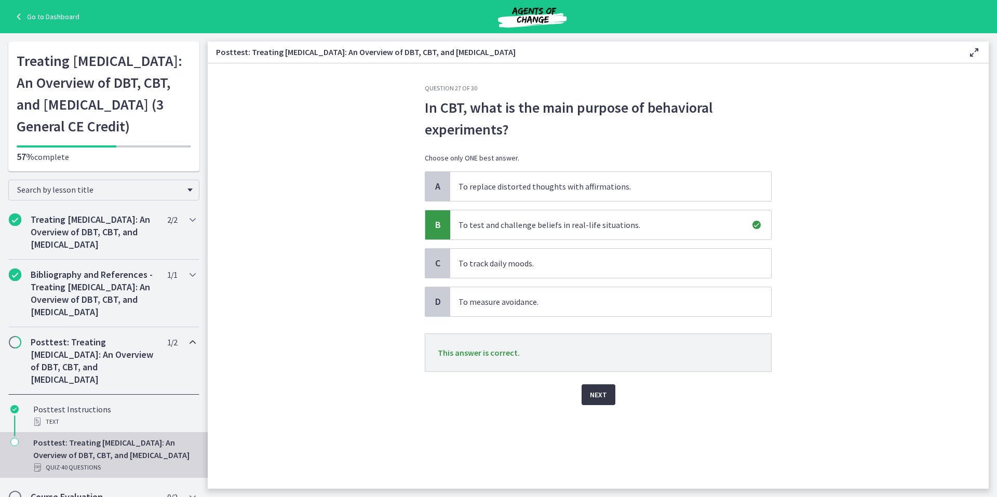
click at [593, 397] on span "Next" at bounding box center [598, 394] width 17 height 12
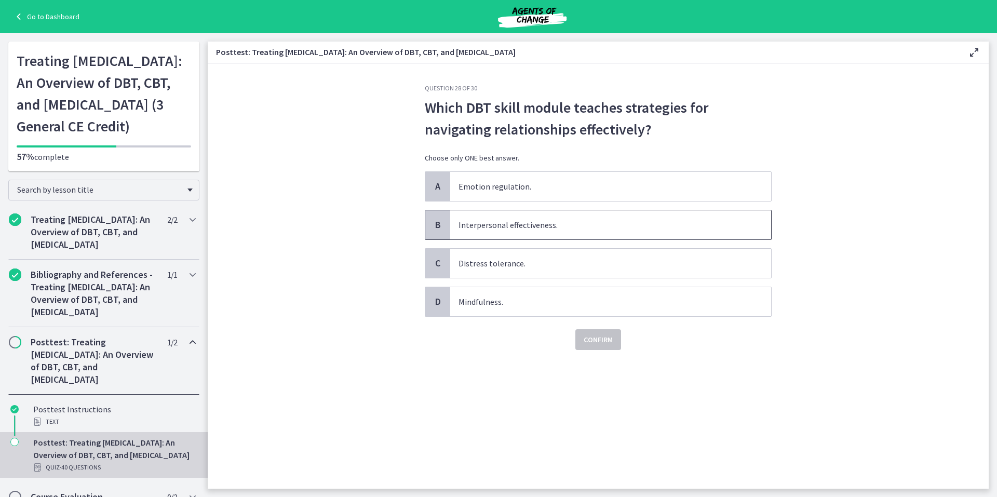
click at [437, 223] on span "B" at bounding box center [437, 225] width 12 height 12
click at [598, 339] on span "Confirm" at bounding box center [598, 339] width 29 height 12
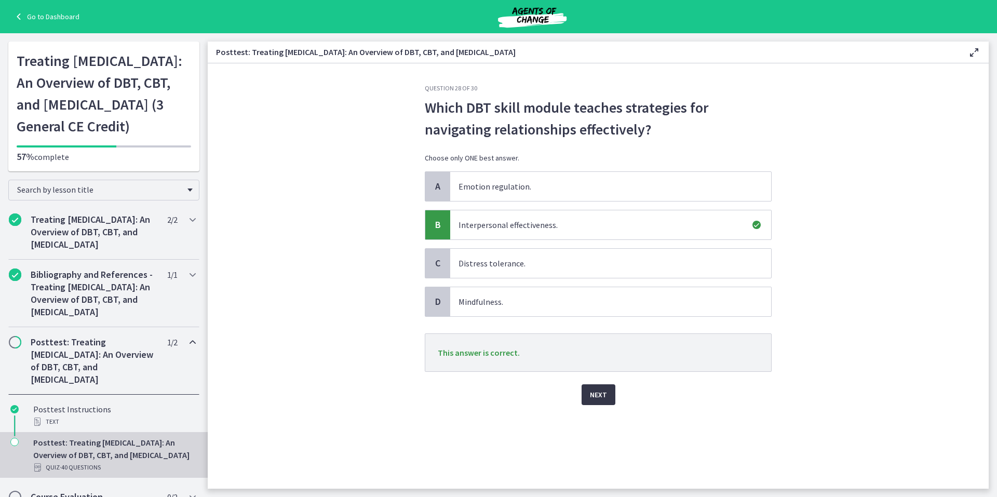
click at [594, 397] on span "Next" at bounding box center [598, 394] width 17 height 12
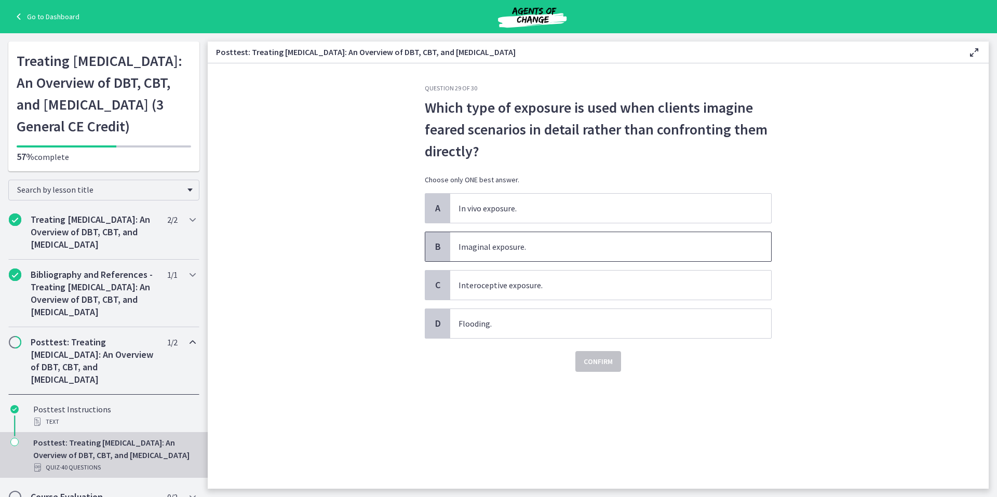
click at [439, 244] on span "B" at bounding box center [437, 246] width 12 height 12
click at [601, 362] on span "Confirm" at bounding box center [598, 361] width 29 height 12
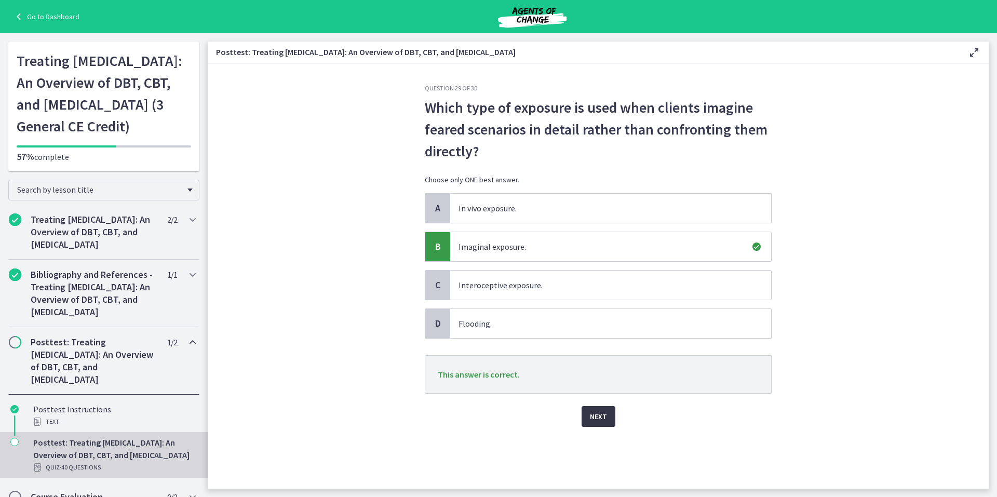
click at [597, 414] on span "Next" at bounding box center [598, 416] width 17 height 12
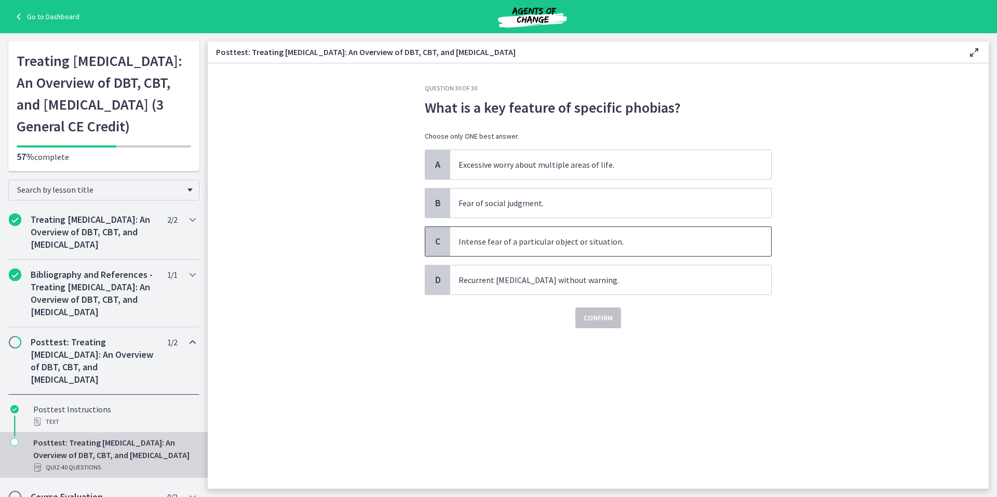
click at [440, 240] on span "C" at bounding box center [437, 241] width 12 height 12
click at [605, 320] on span "Confirm" at bounding box center [598, 318] width 29 height 12
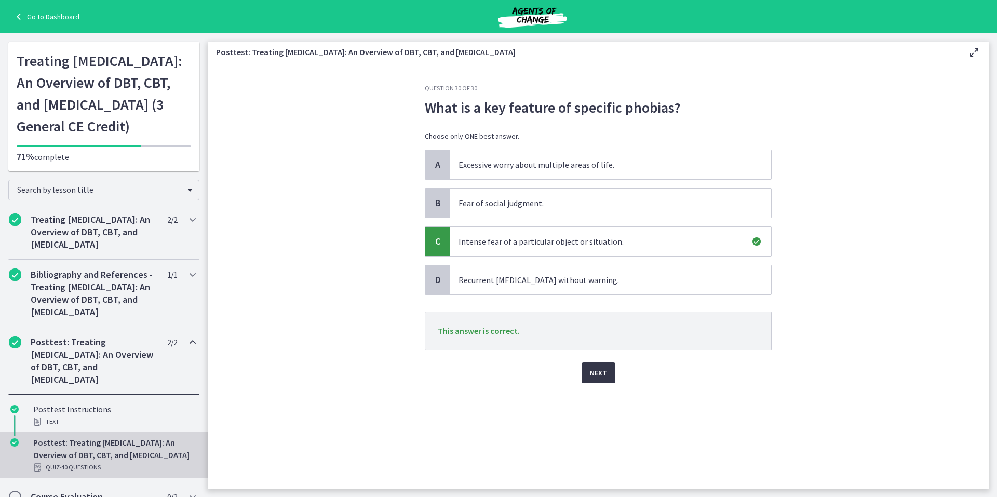
click at [599, 371] on span "Next" at bounding box center [598, 373] width 17 height 12
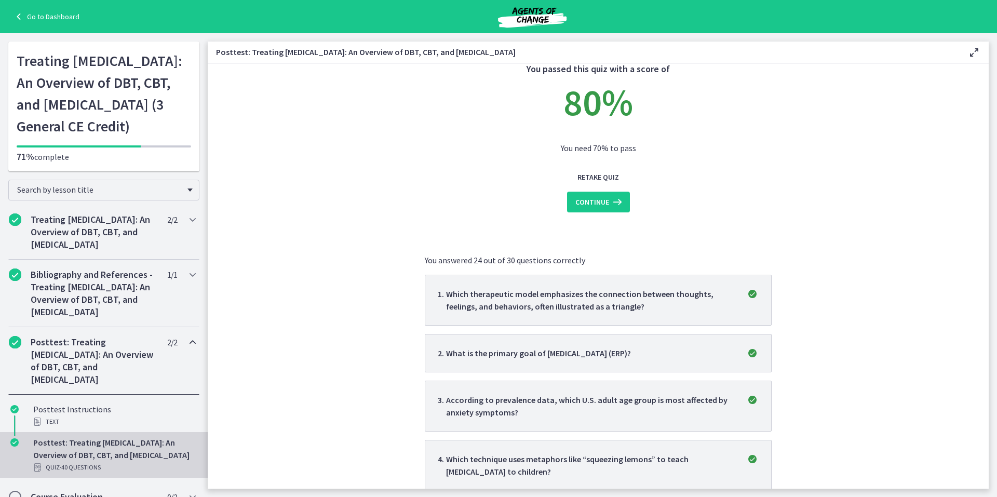
scroll to position [52, 0]
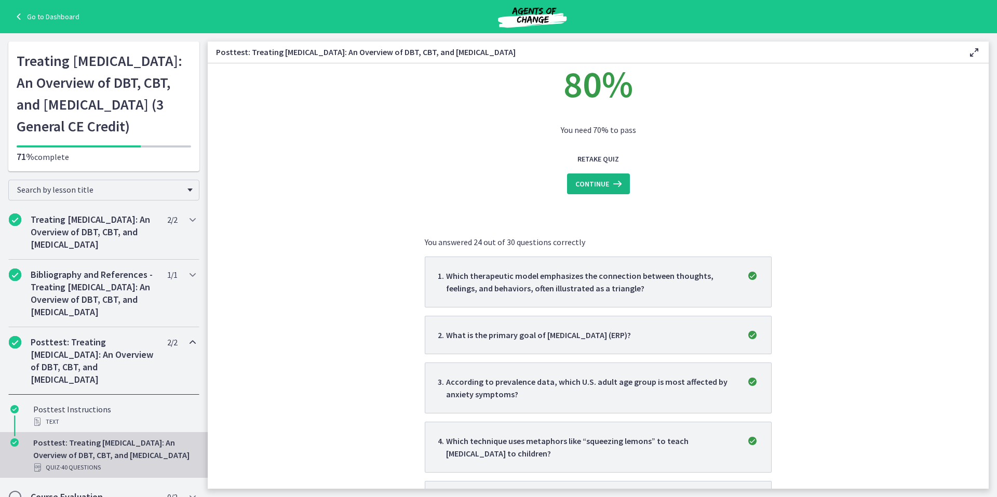
click at [587, 183] on span "Continue" at bounding box center [592, 184] width 34 height 12
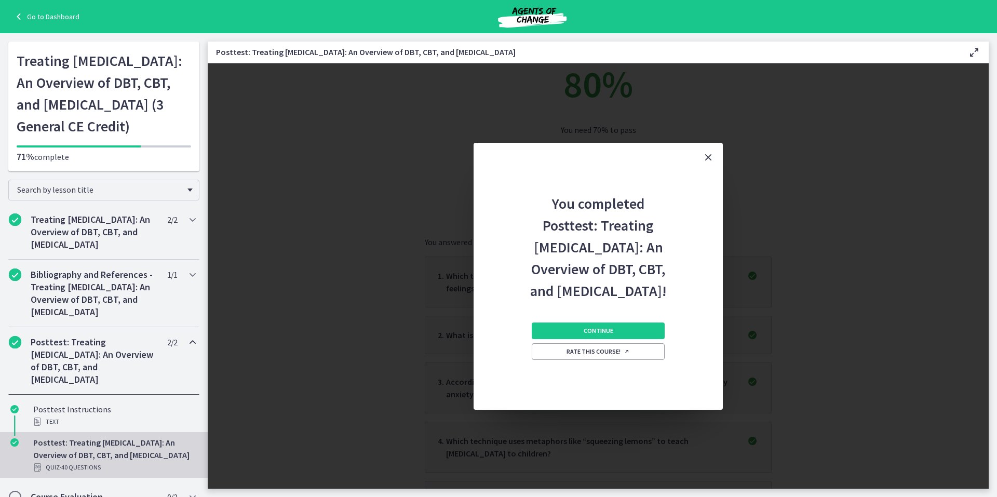
scroll to position [0, 0]
click at [590, 335] on span "Continue" at bounding box center [599, 331] width 30 height 8
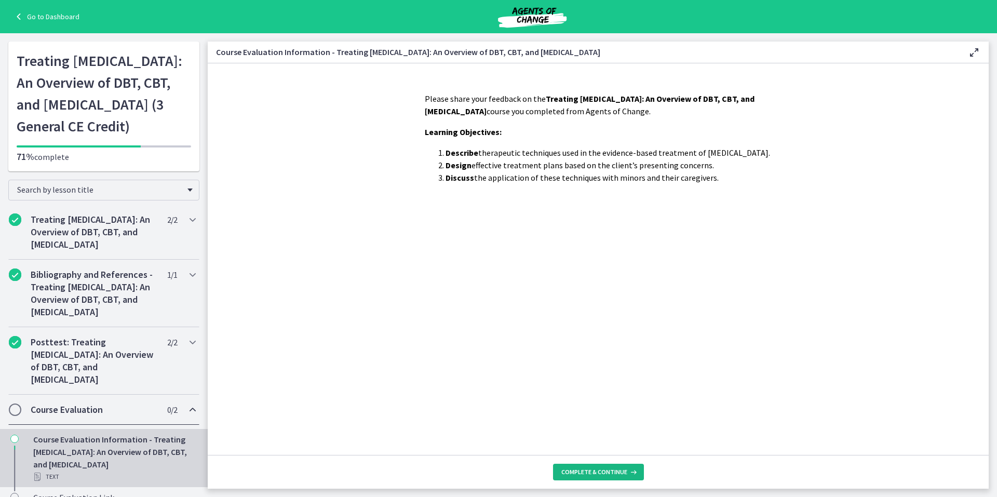
click at [591, 470] on span "Complete & continue" at bounding box center [594, 472] width 66 height 8
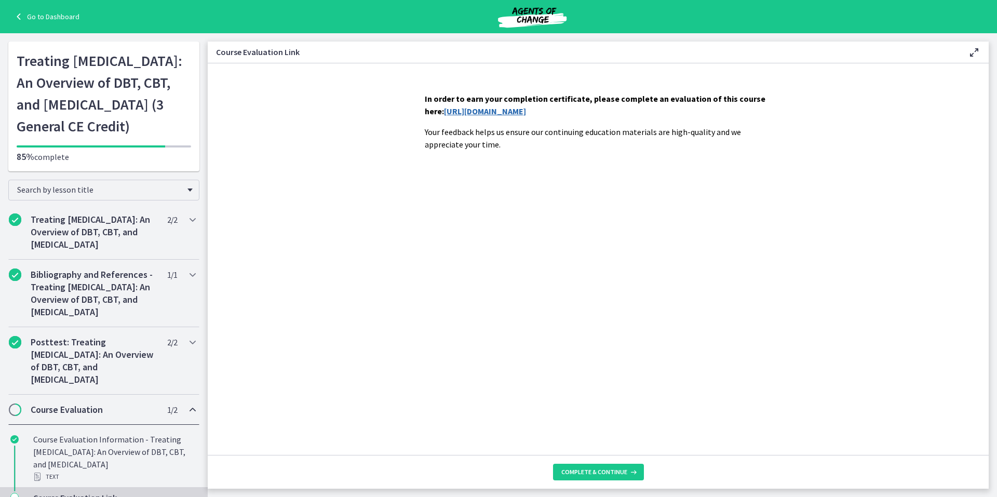
click at [479, 112] on link "https://forms.gle/c8aVDZqKkNNhXF858" at bounding box center [485, 111] width 82 height 10
click at [600, 471] on span "Complete & continue" at bounding box center [594, 472] width 66 height 8
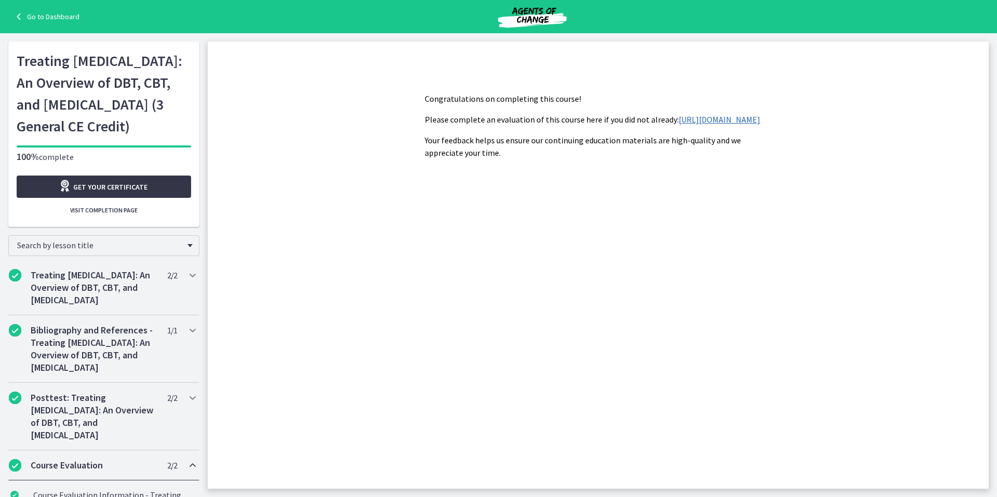
click at [84, 193] on span "Get your certificate" at bounding box center [110, 187] width 74 height 12
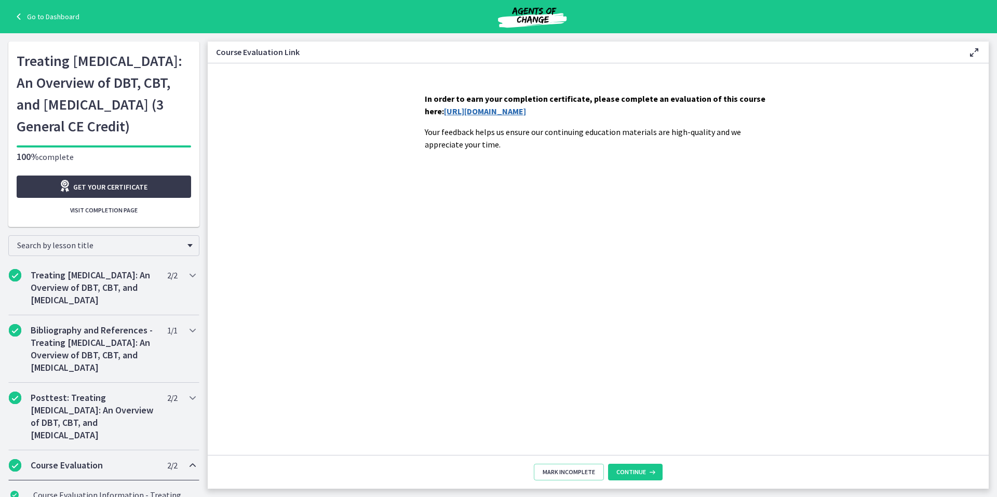
click at [48, 14] on link "Go to Dashboard" at bounding box center [45, 16] width 67 height 12
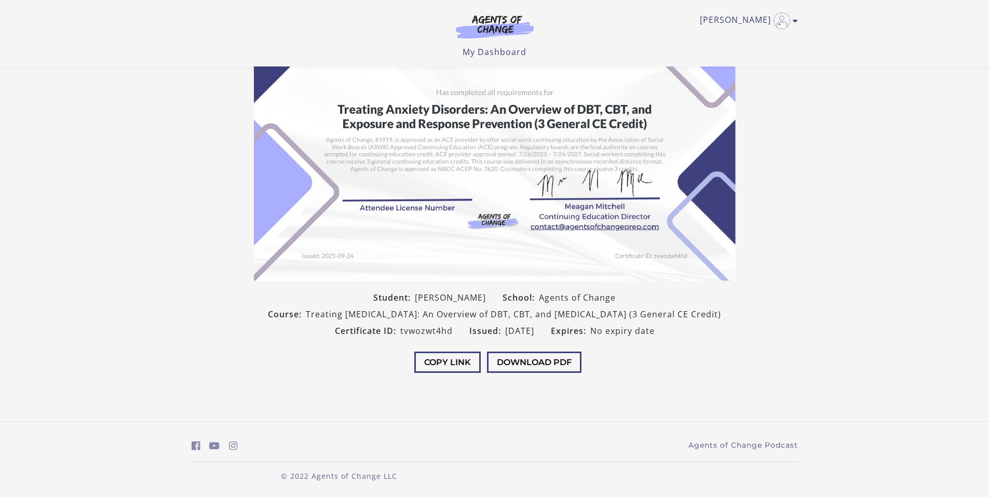
scroll to position [97, 0]
click at [533, 356] on button "Download PDF" at bounding box center [534, 362] width 95 height 21
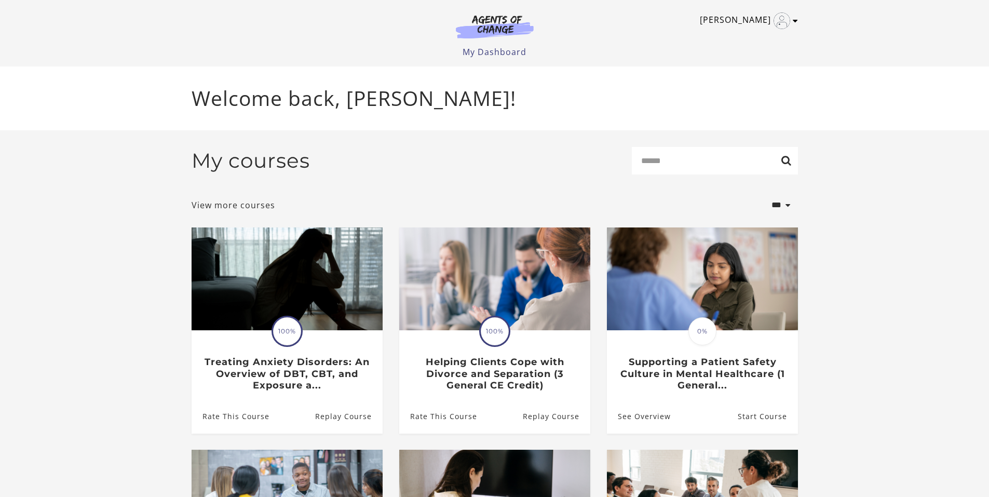
click at [795, 21] on icon "Toggle menu" at bounding box center [795, 21] width 5 height 8
click at [735, 70] on link "Sign Out" at bounding box center [754, 73] width 91 height 18
